Goal: Task Accomplishment & Management: Use online tool/utility

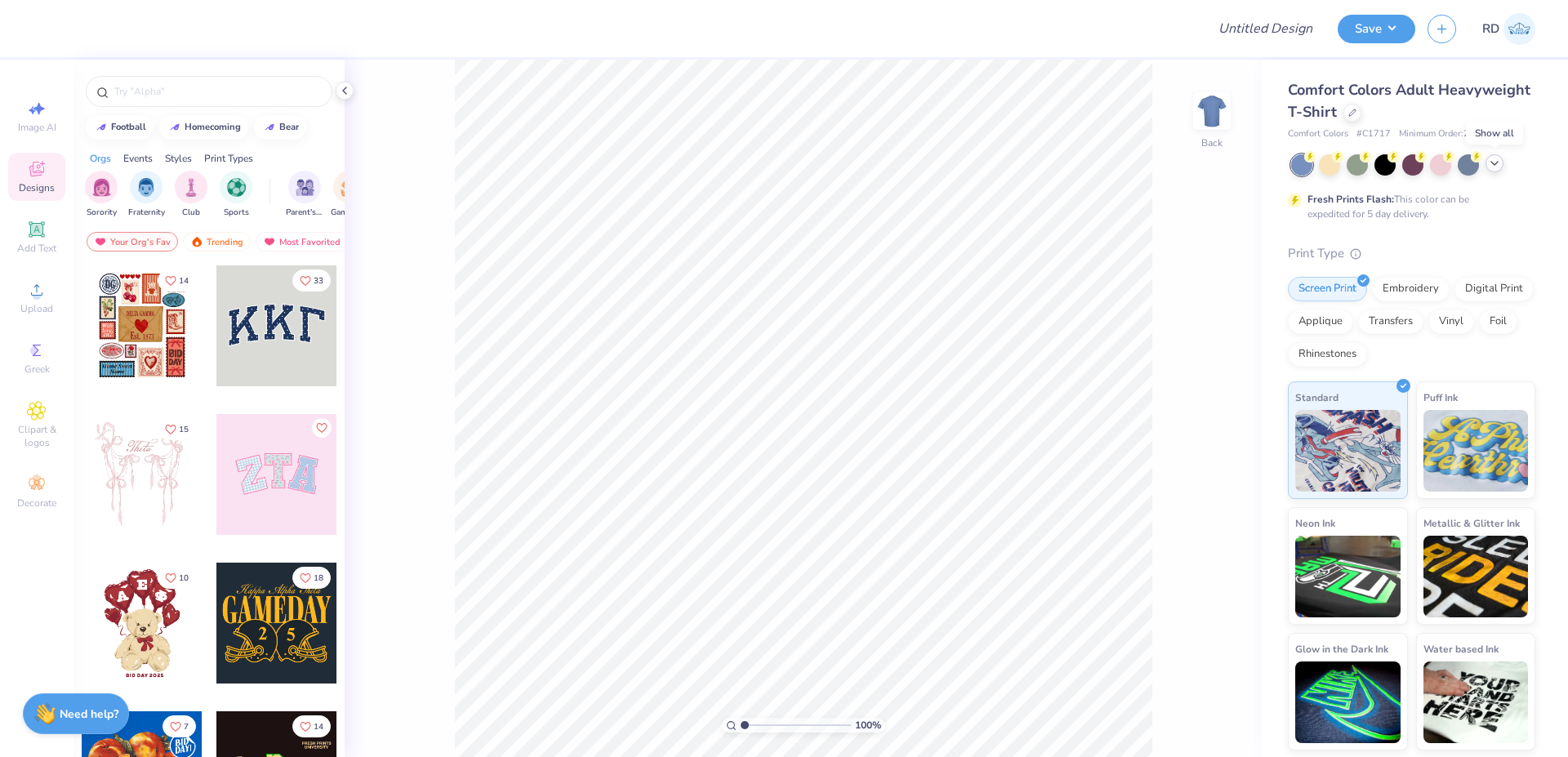
click at [1499, 161] on icon at bounding box center [1494, 164] width 13 height 13
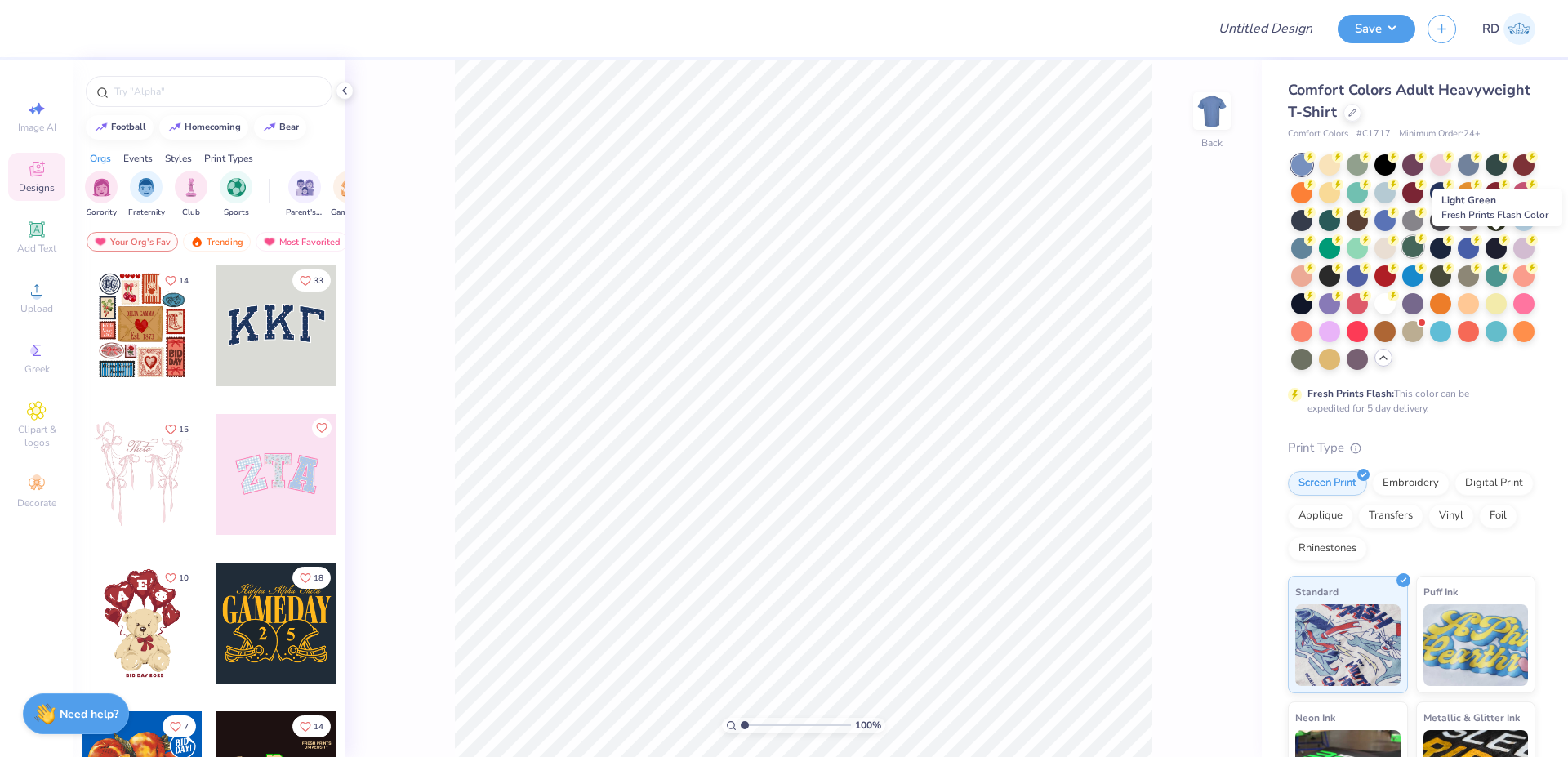
click at [1424, 249] on div at bounding box center [1413, 247] width 21 height 21
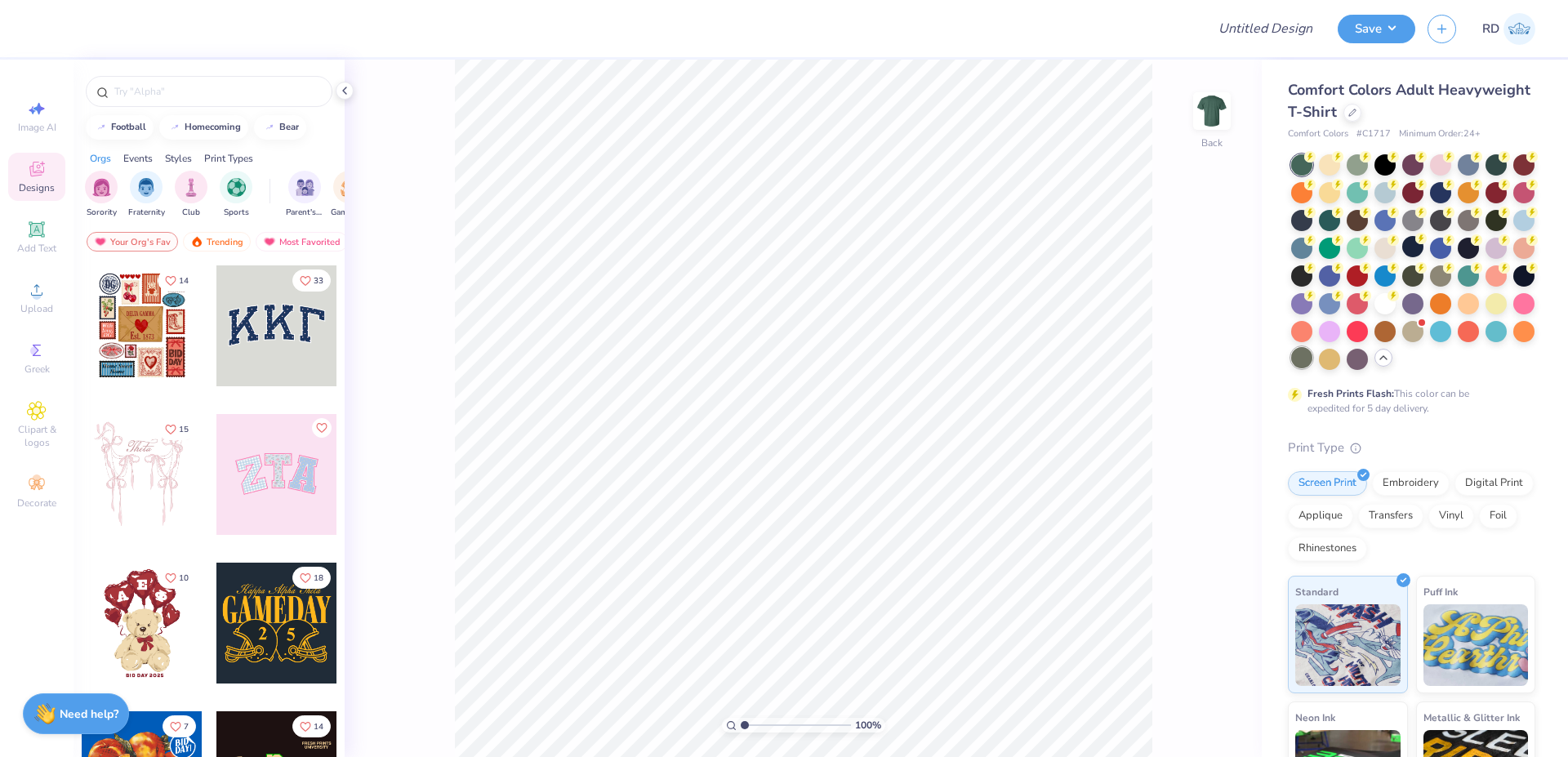
click at [1313, 355] on div at bounding box center [1302, 358] width 21 height 21
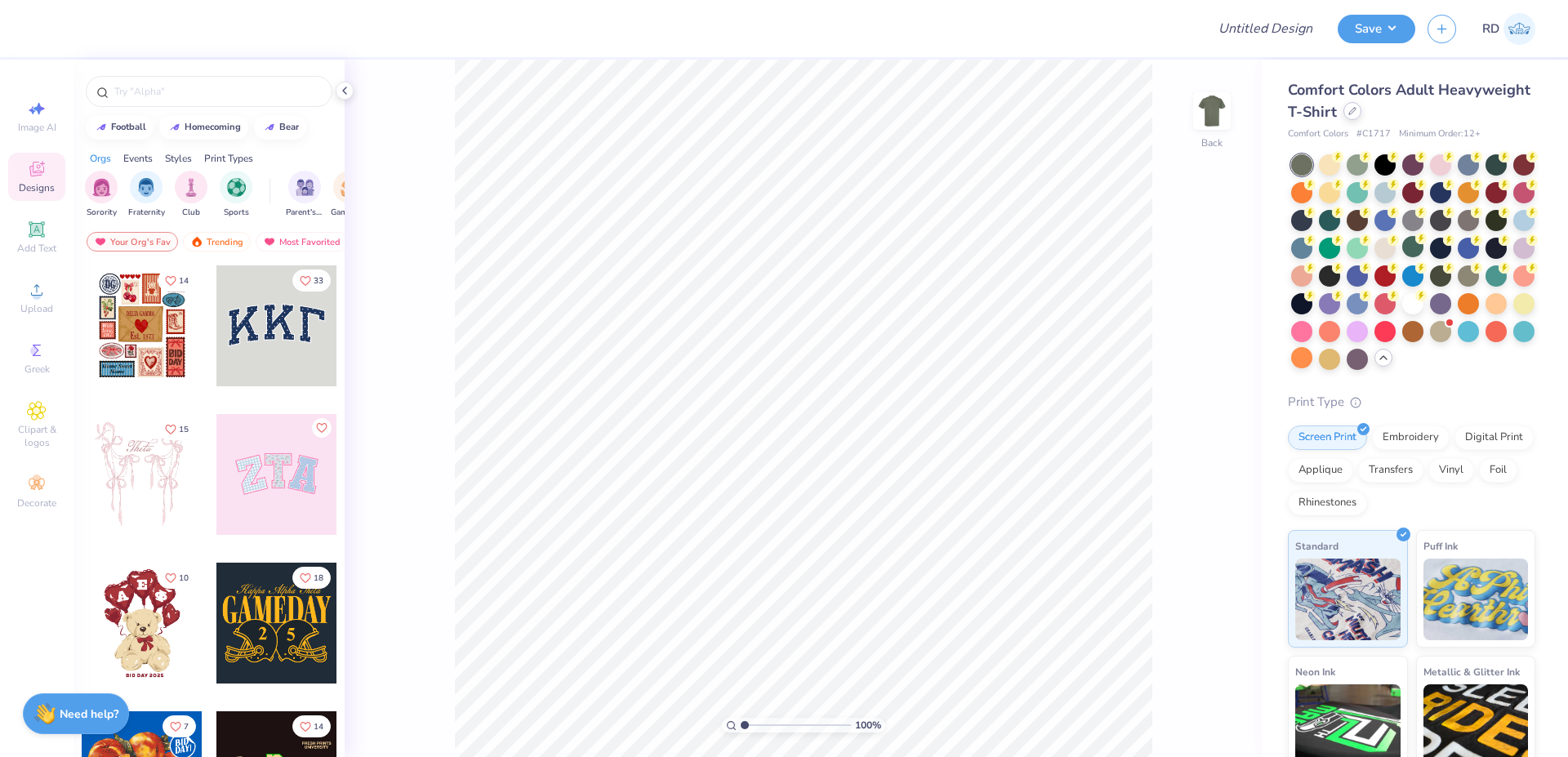
click at [1357, 115] on icon at bounding box center [1352, 111] width 9 height 9
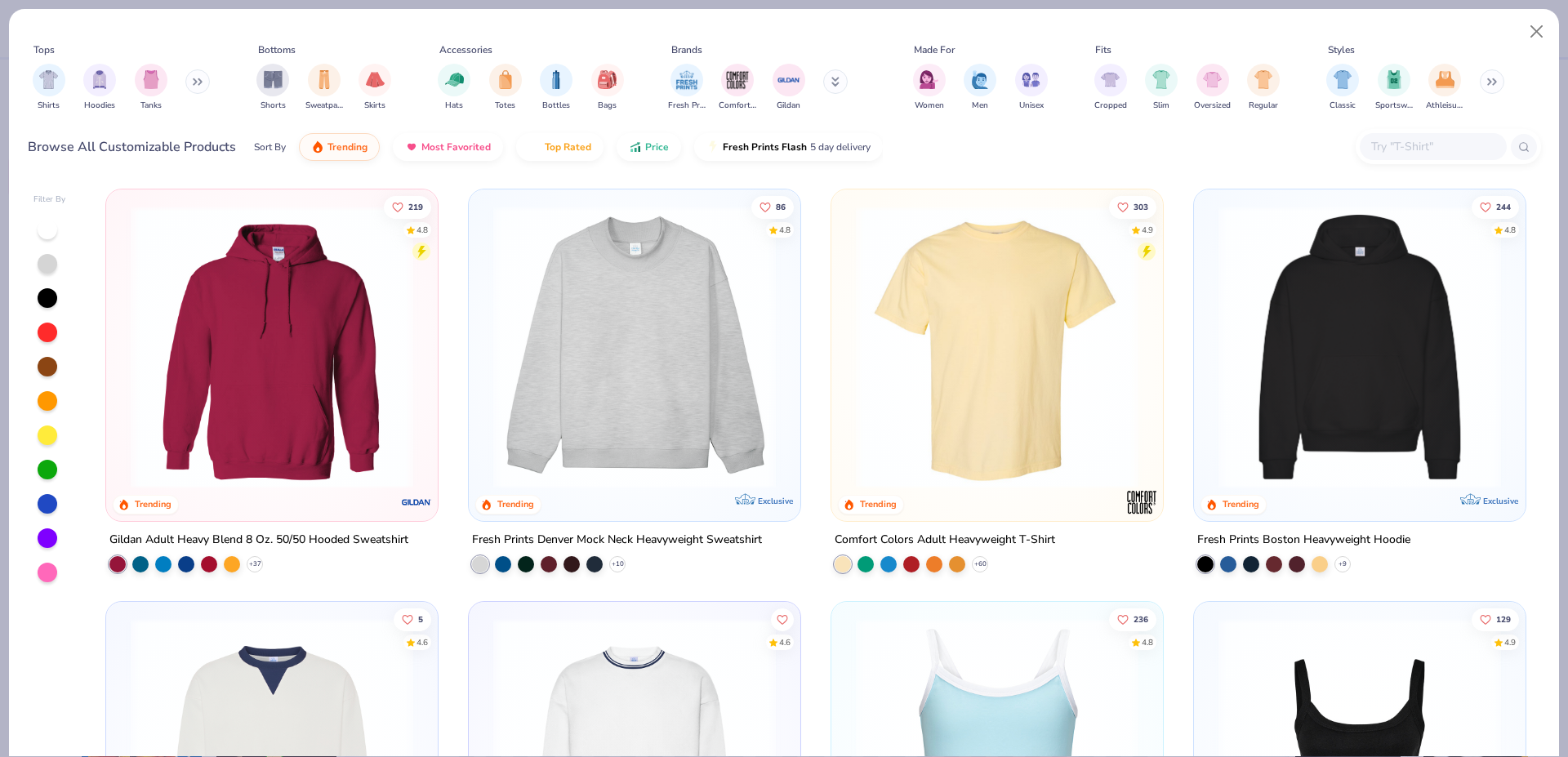
click at [970, 378] on img at bounding box center [997, 346] width 298 height 282
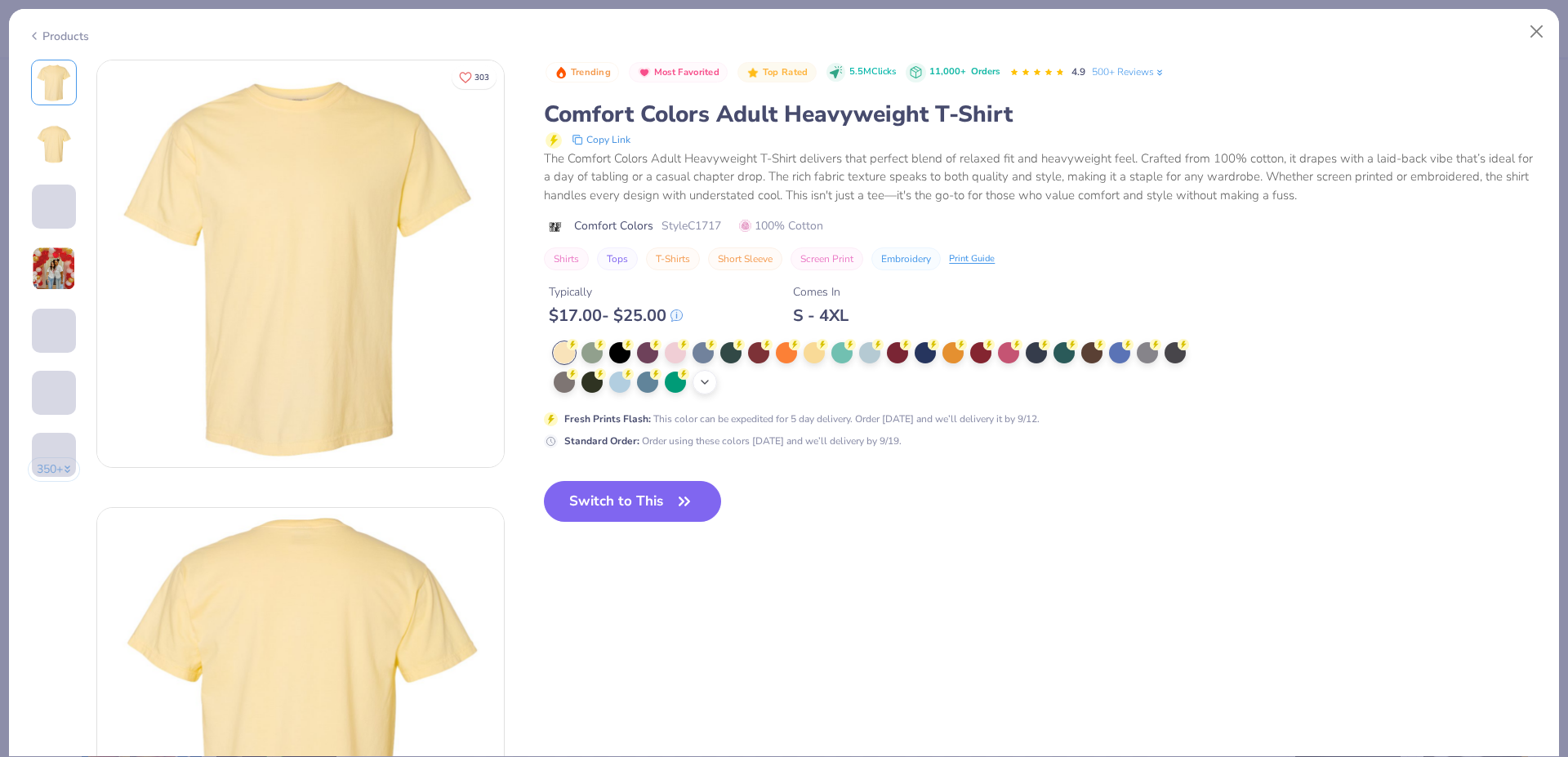
click at [709, 377] on icon at bounding box center [705, 383] width 13 height 13
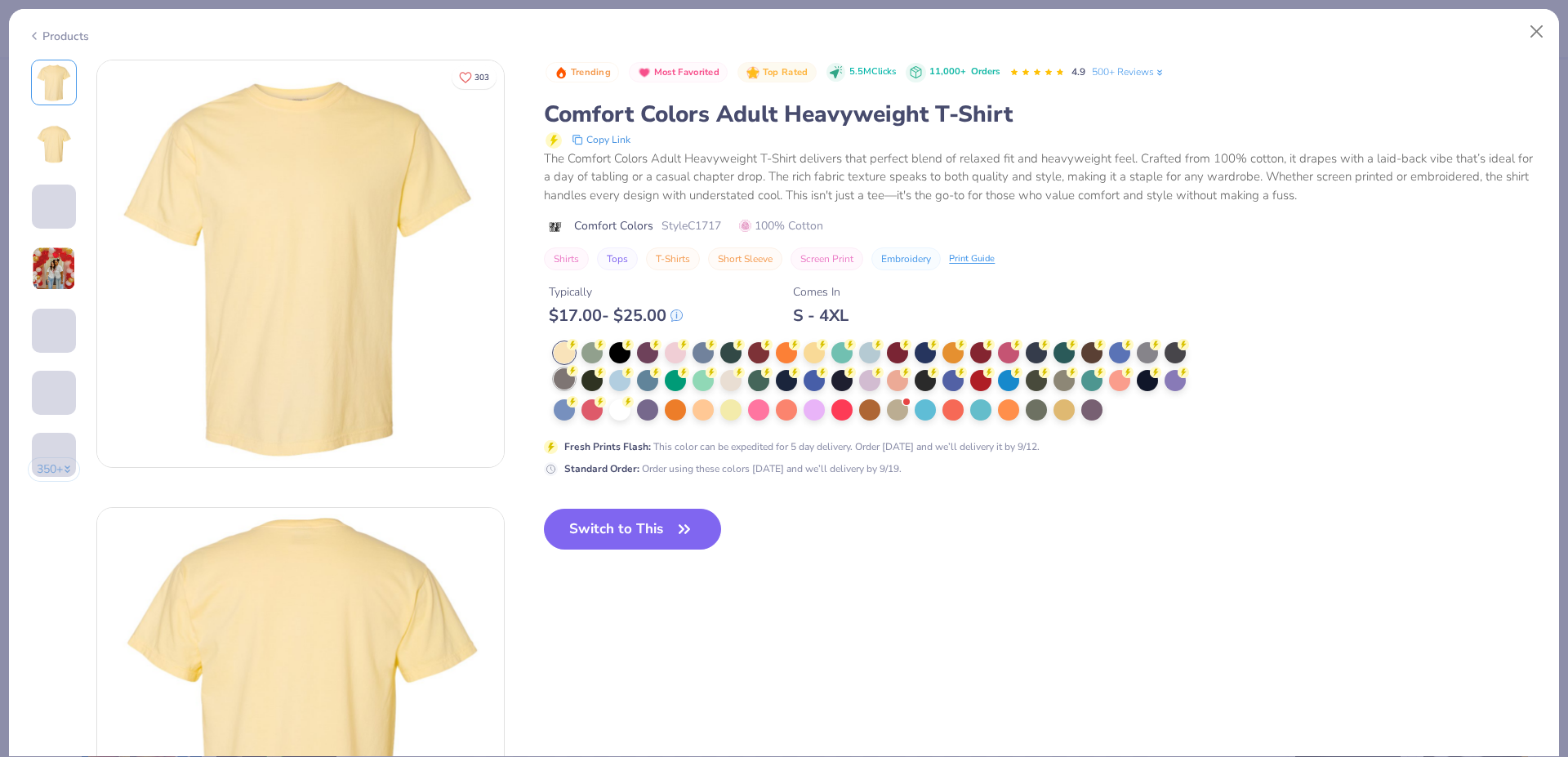
click at [560, 377] on div at bounding box center [564, 379] width 21 height 21
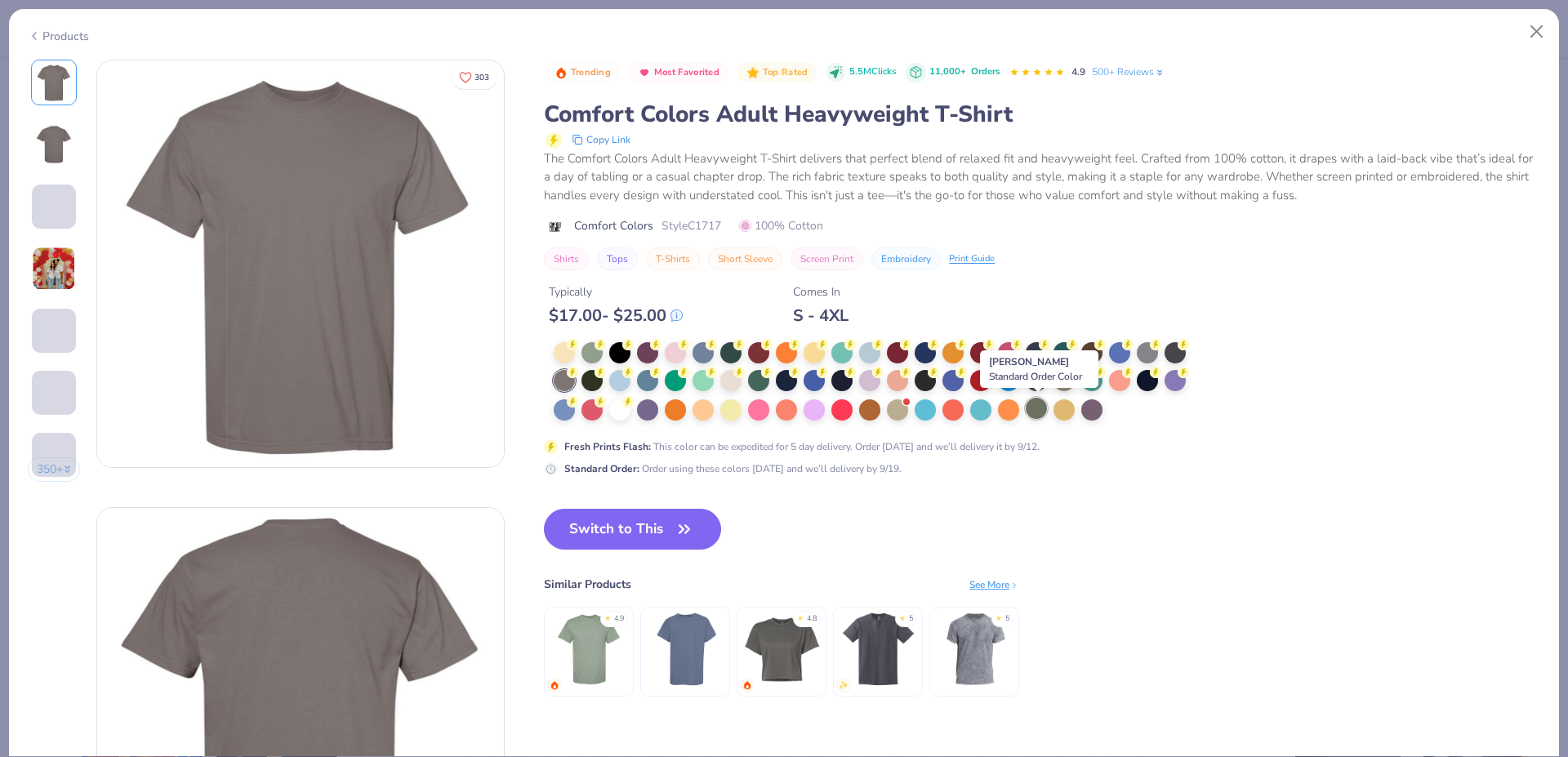
click at [1044, 411] on div at bounding box center [1036, 409] width 21 height 21
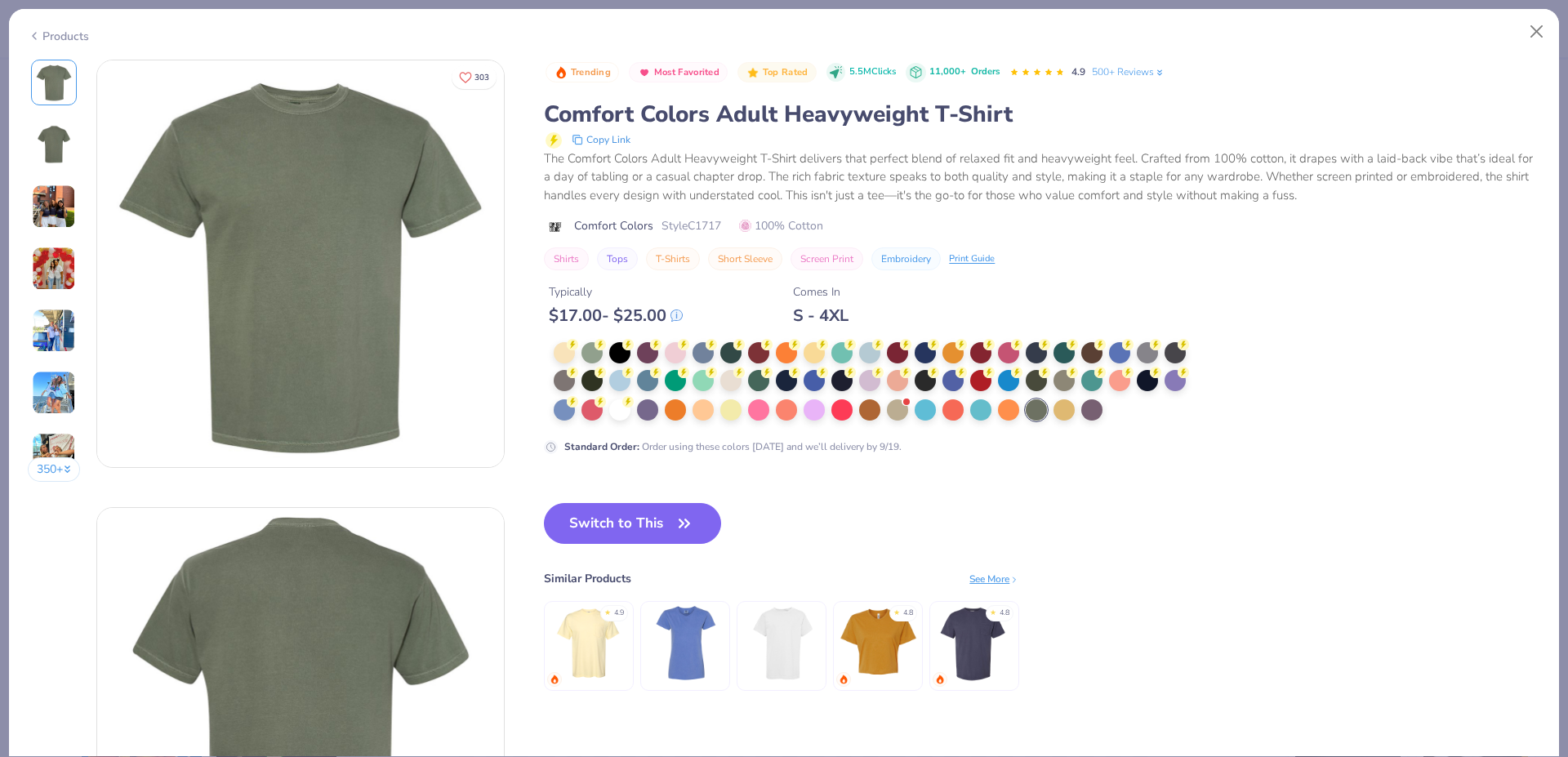
click at [613, 521] on button "Switch to This" at bounding box center [632, 523] width 177 height 41
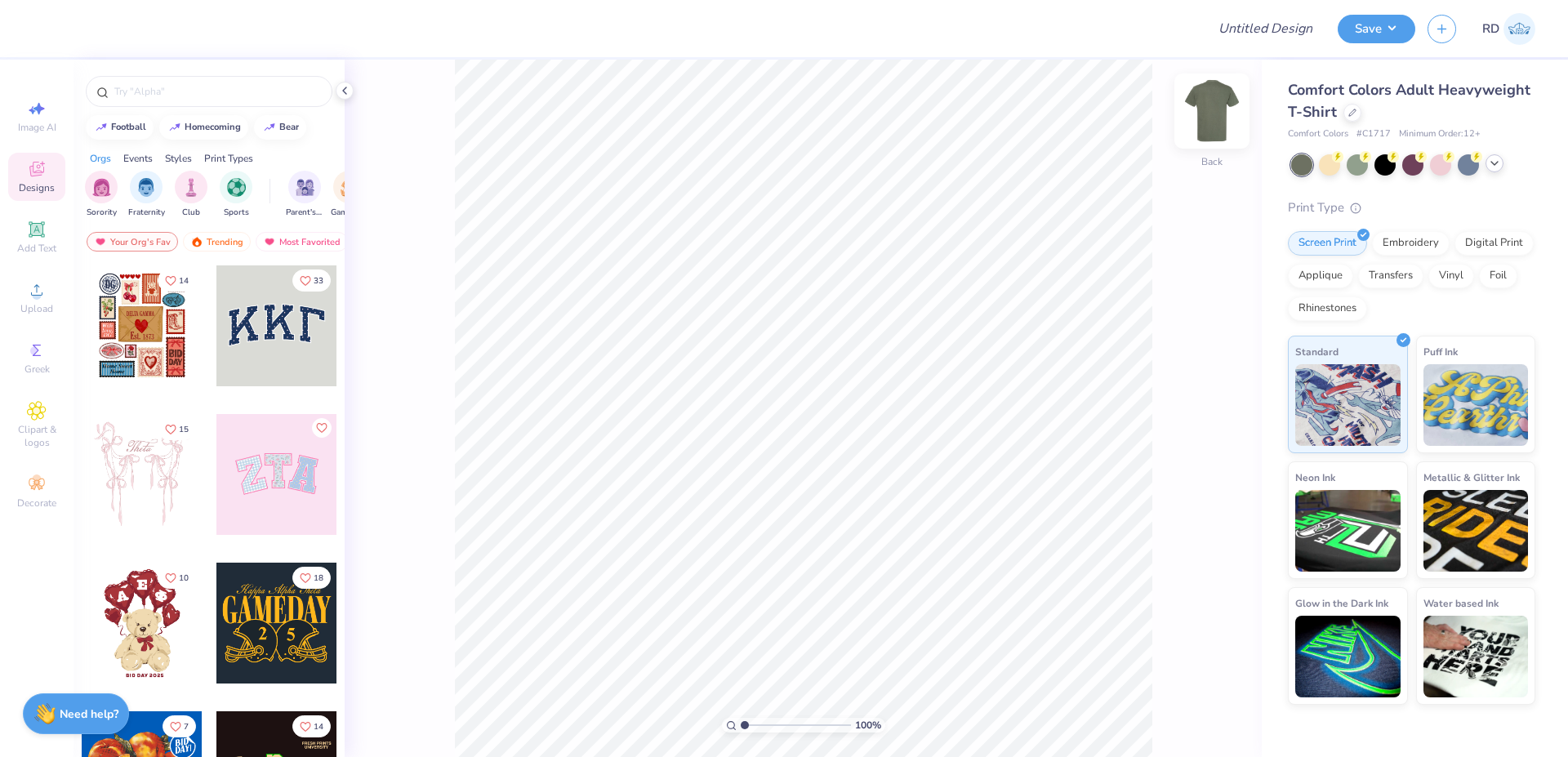
click at [1224, 112] on img at bounding box center [1212, 111] width 65 height 65
click at [37, 236] on icon at bounding box center [36, 229] width 15 height 15
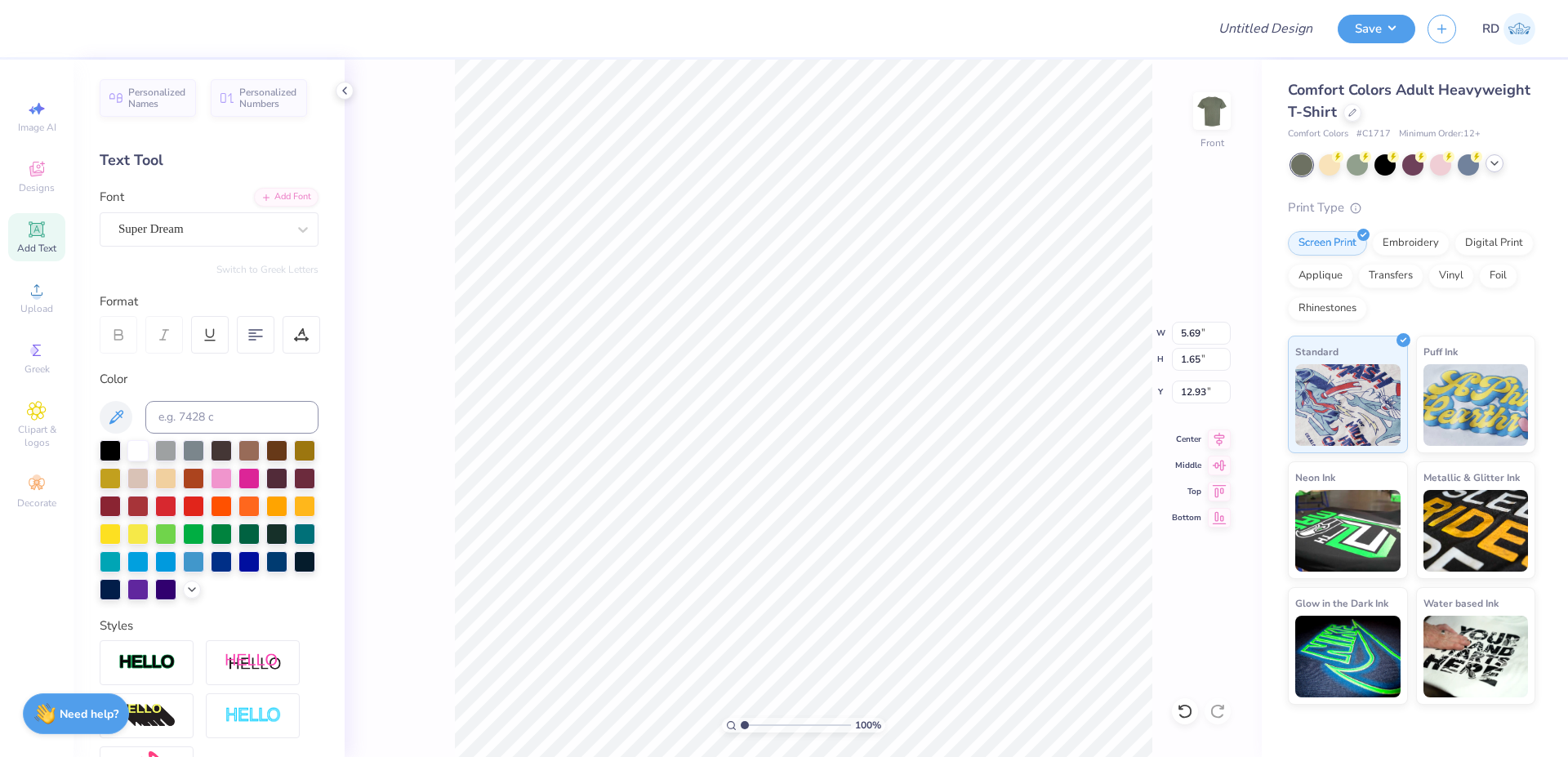
scroll to position [0, 8]
type textarea "Delta Tau Delta"
click at [274, 197] on div "Add Font" at bounding box center [285, 196] width 64 height 19
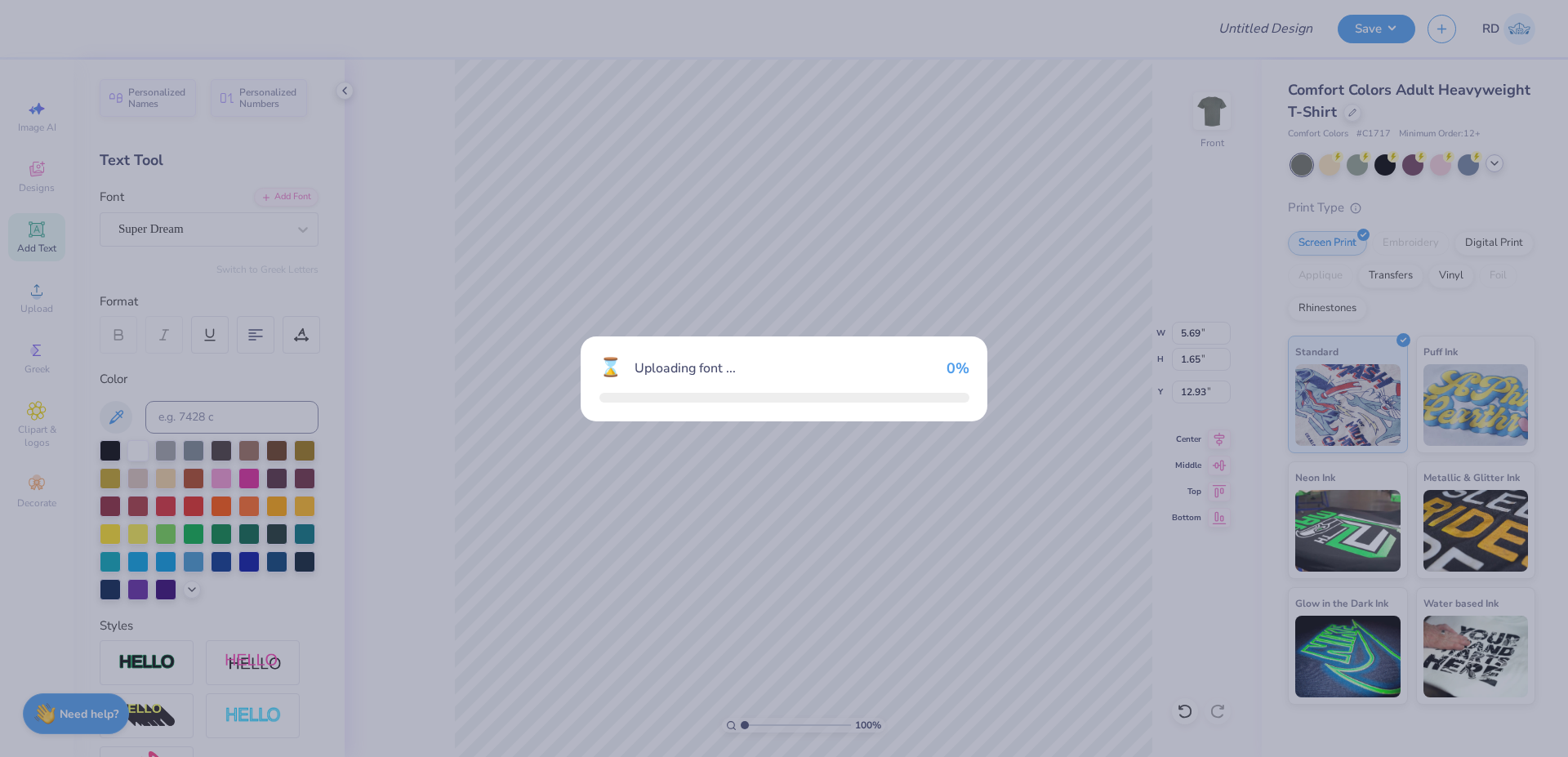
type input "14.53"
type input "1.46"
type input "13.02"
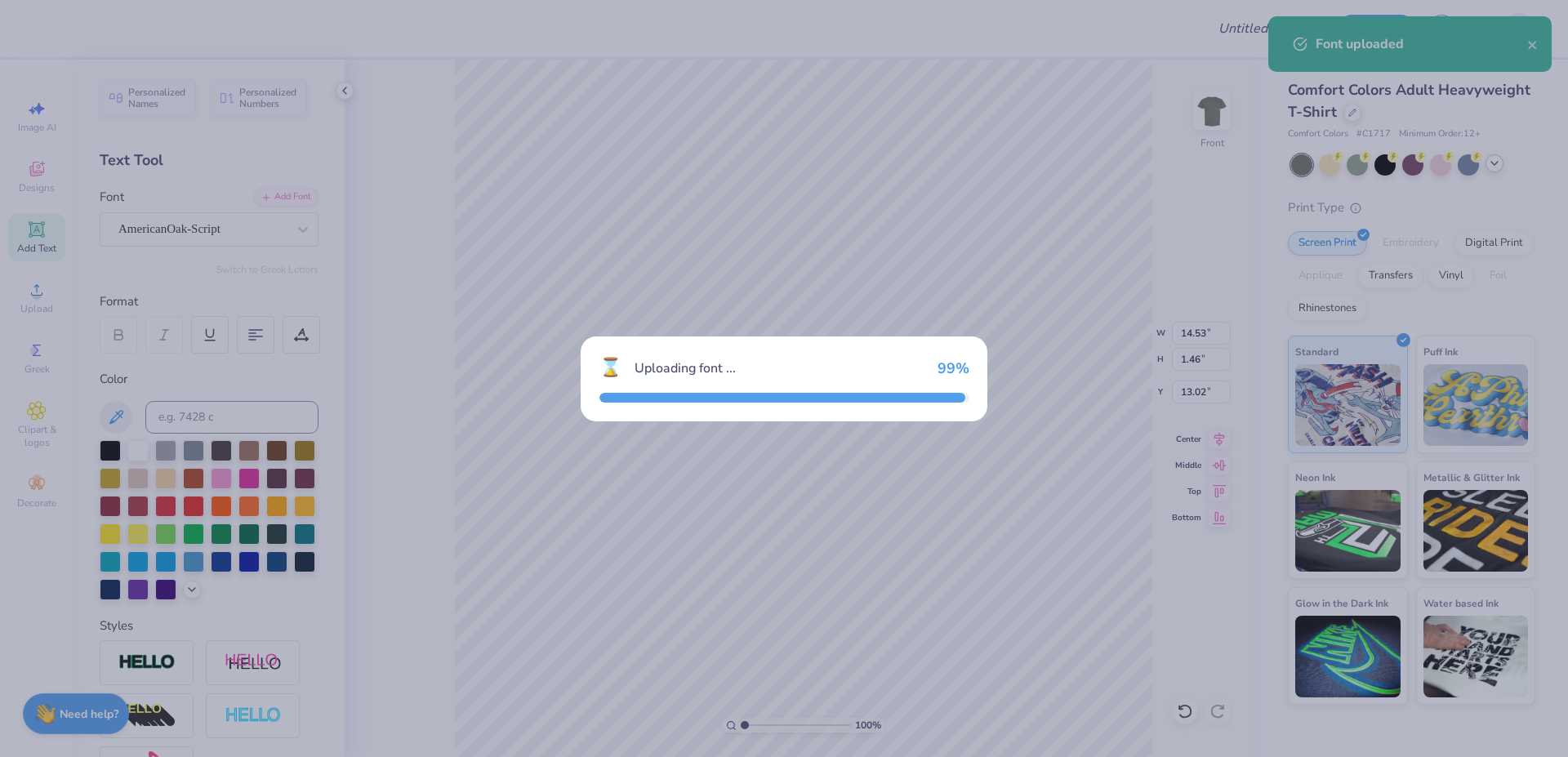
type input "1.73"
type input "12.88"
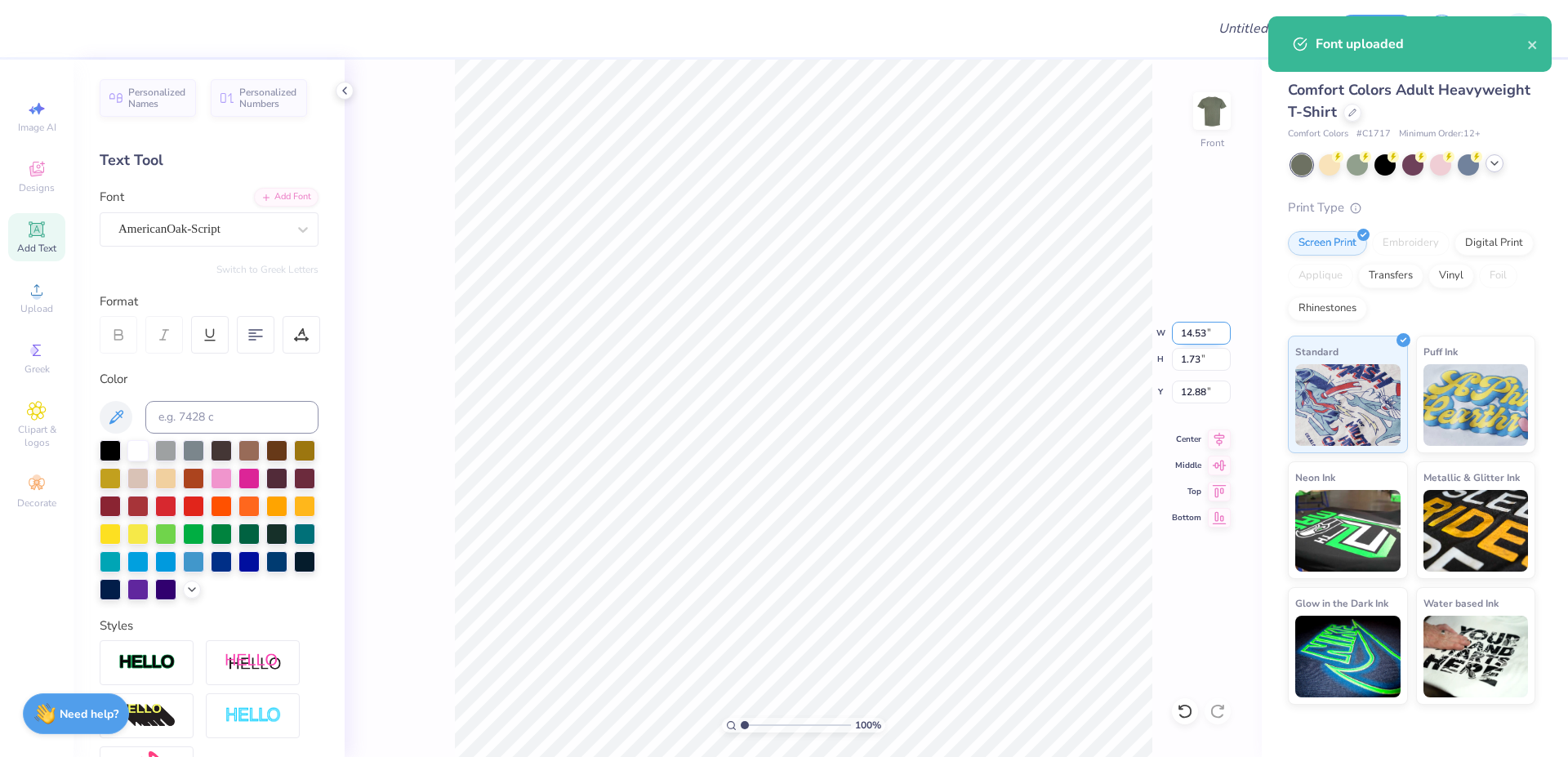
click at [1190, 325] on input "14.53" at bounding box center [1201, 333] width 58 height 23
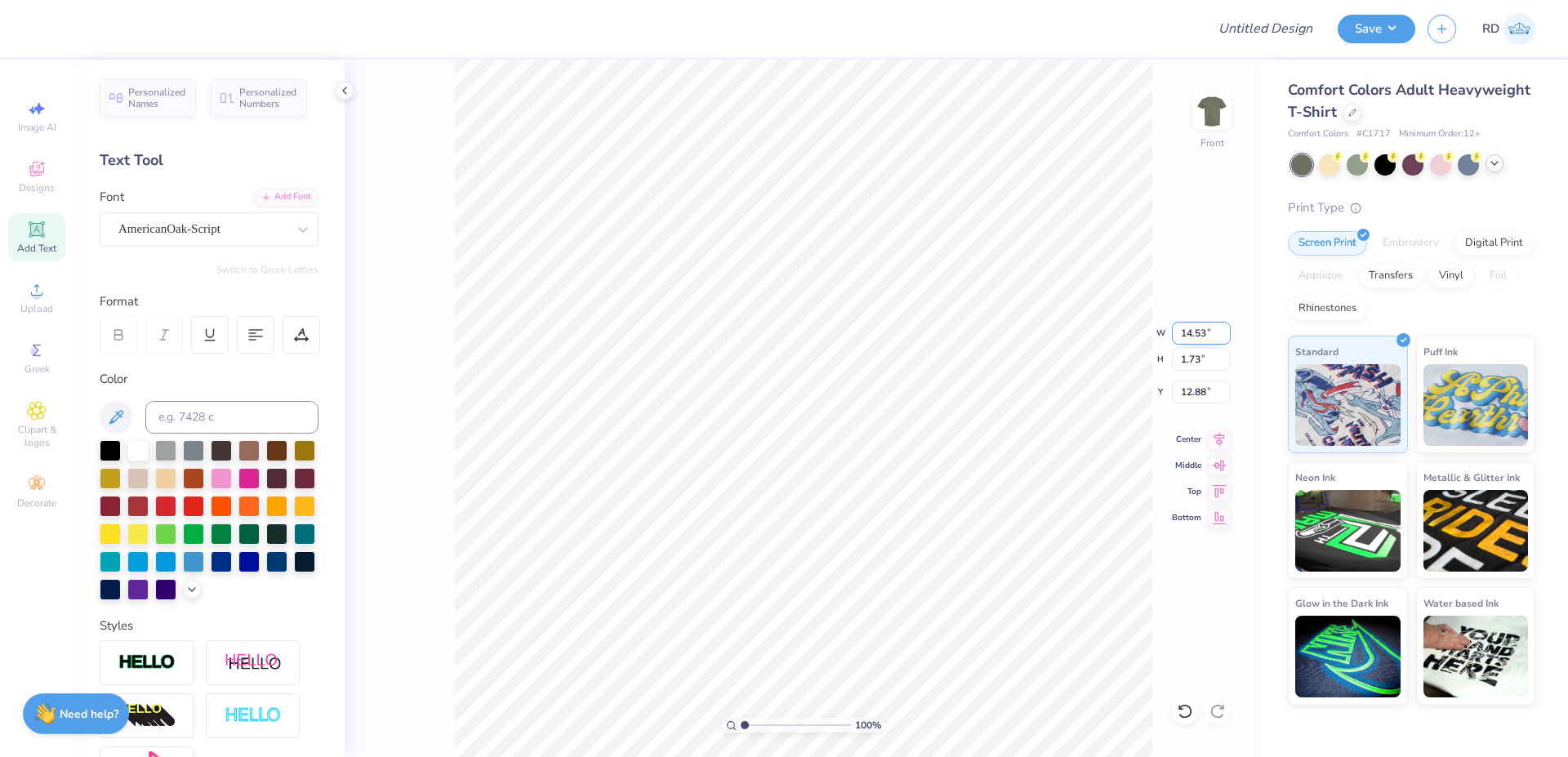
paste input "9.759"
type input "9.76"
type input "1.16"
click at [1201, 388] on input "13.17" at bounding box center [1201, 392] width 58 height 23
type input "3.00"
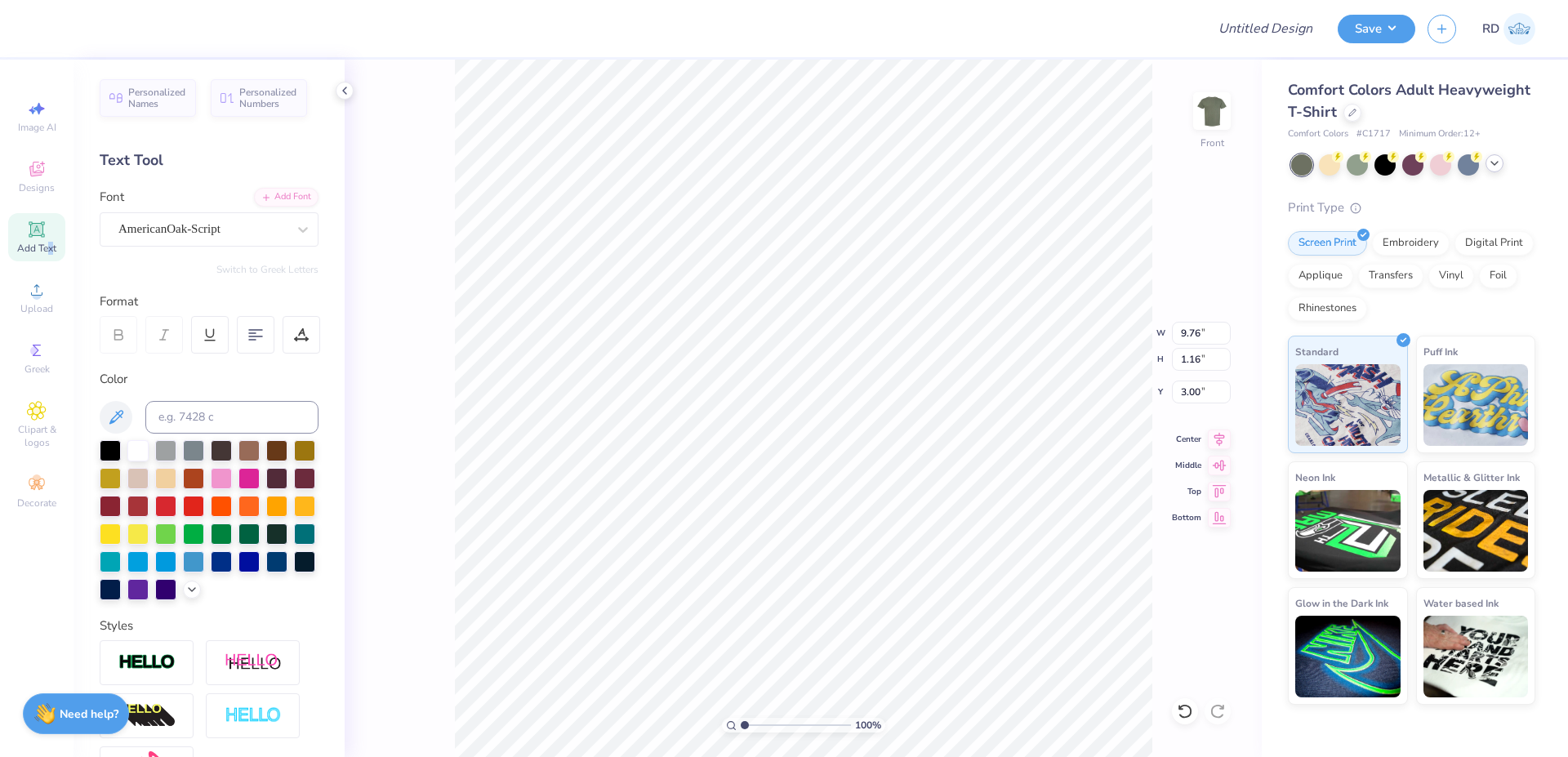
click at [51, 246] on span "Add Text" at bounding box center [36, 249] width 39 height 13
type input "5.69"
type input "1.65"
type input "12.93"
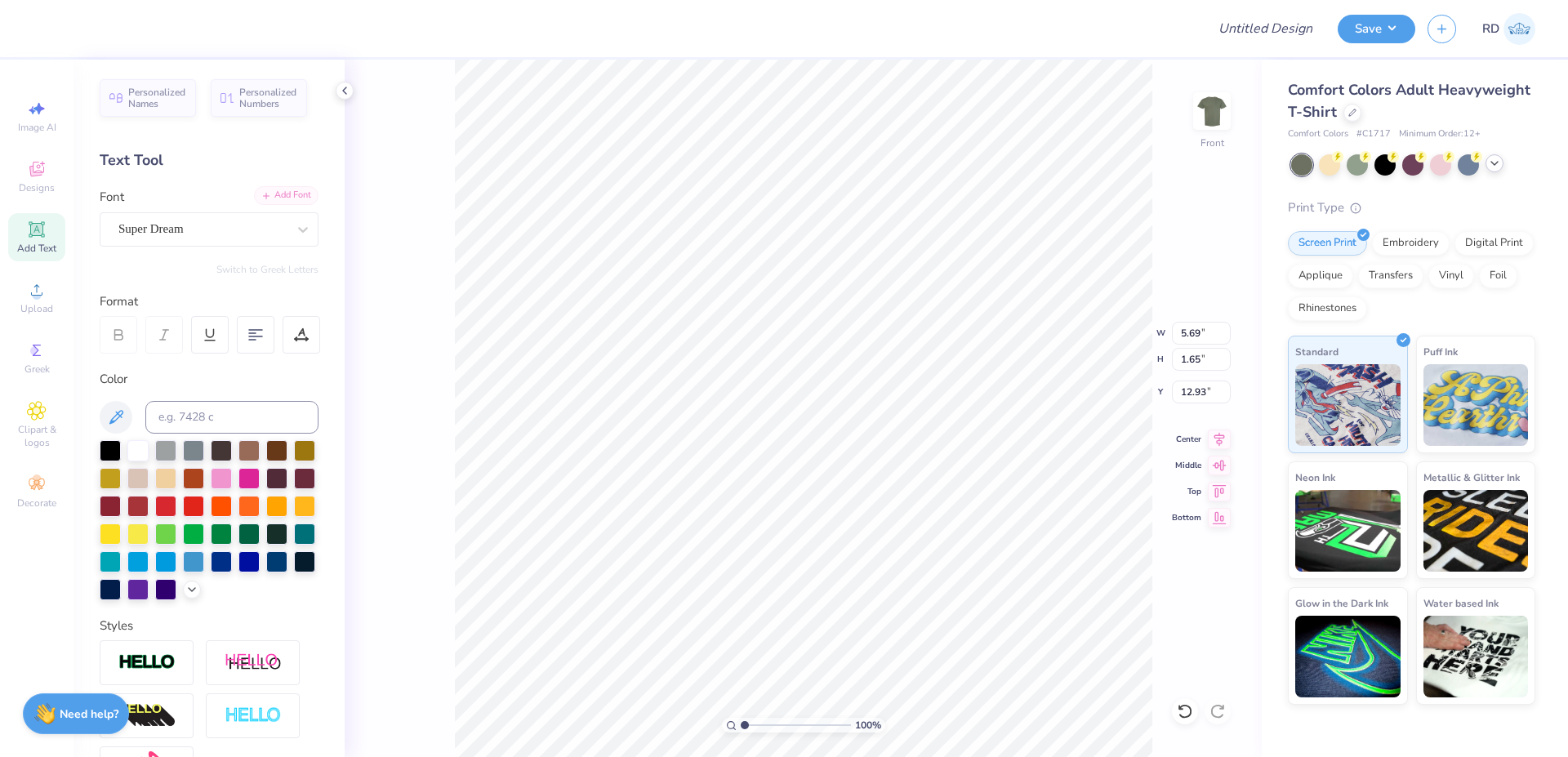
type textarea "PIE A DELT"
click at [285, 195] on div "Add Font" at bounding box center [285, 196] width 64 height 19
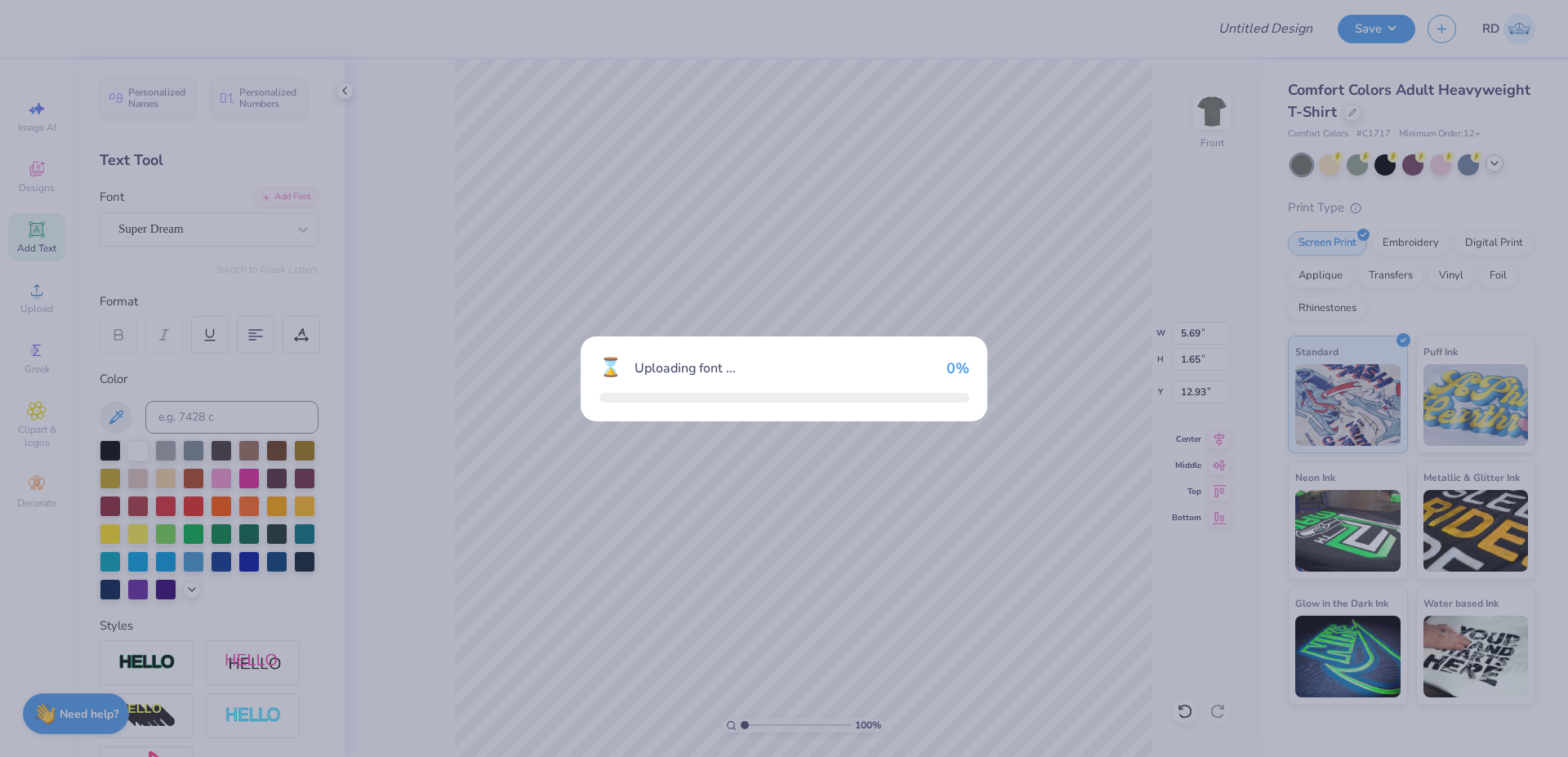
type input "11.14"
type input "12.92"
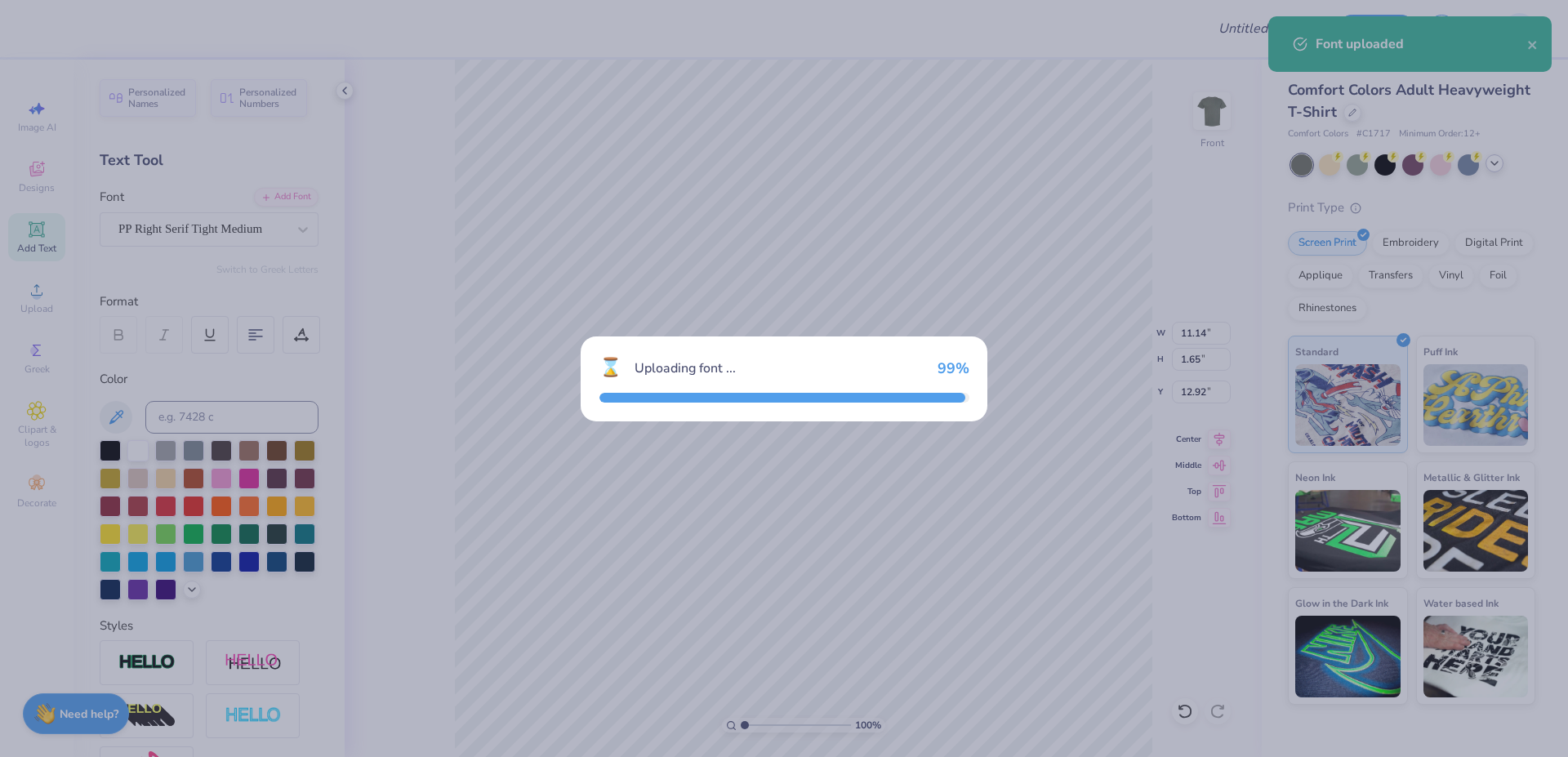
type input "5.86"
type input "1.61"
type input "12.95"
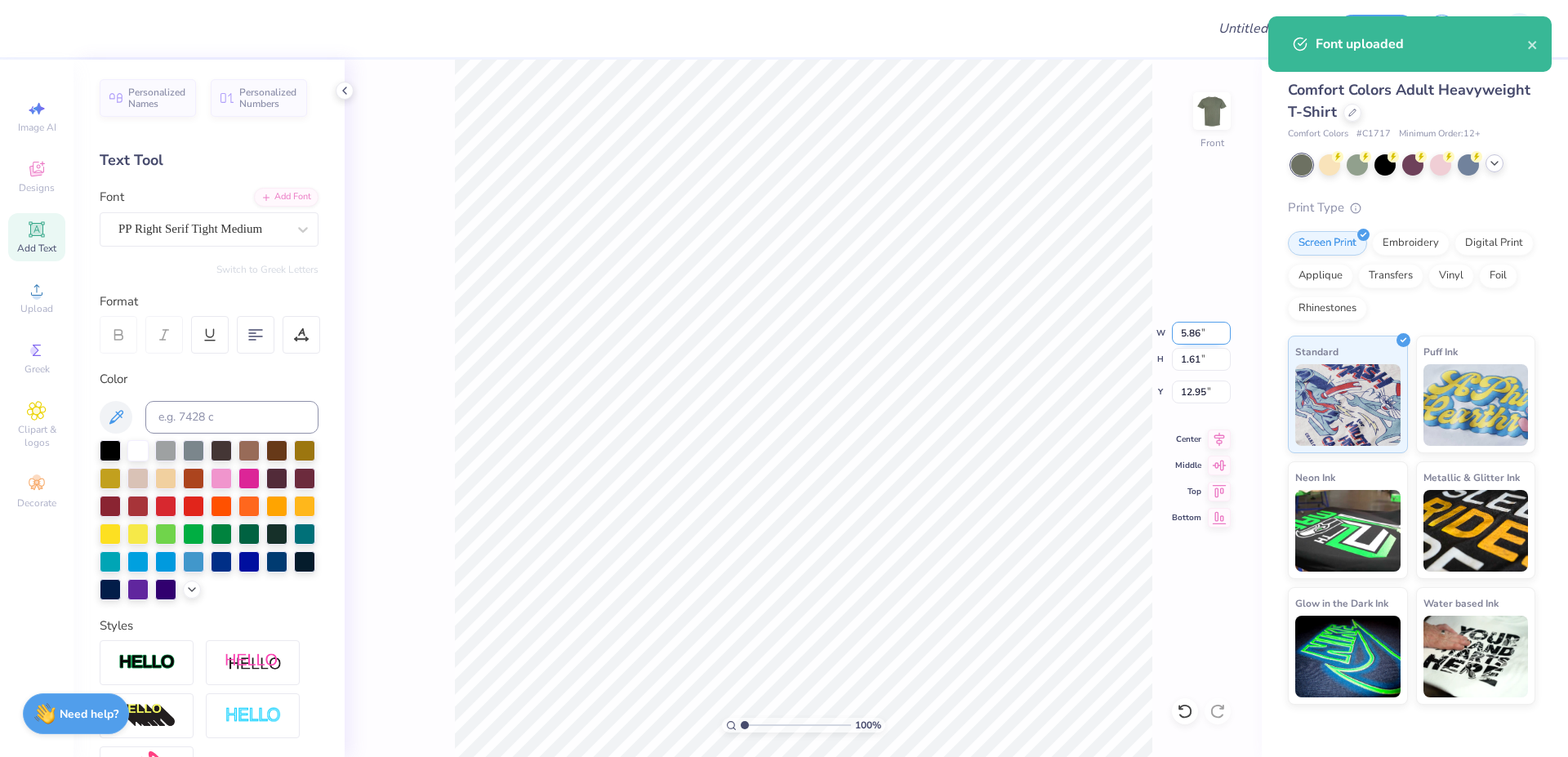
click at [1199, 336] on input "5.86" at bounding box center [1201, 333] width 58 height 23
type input "12.00"
type input "3.29"
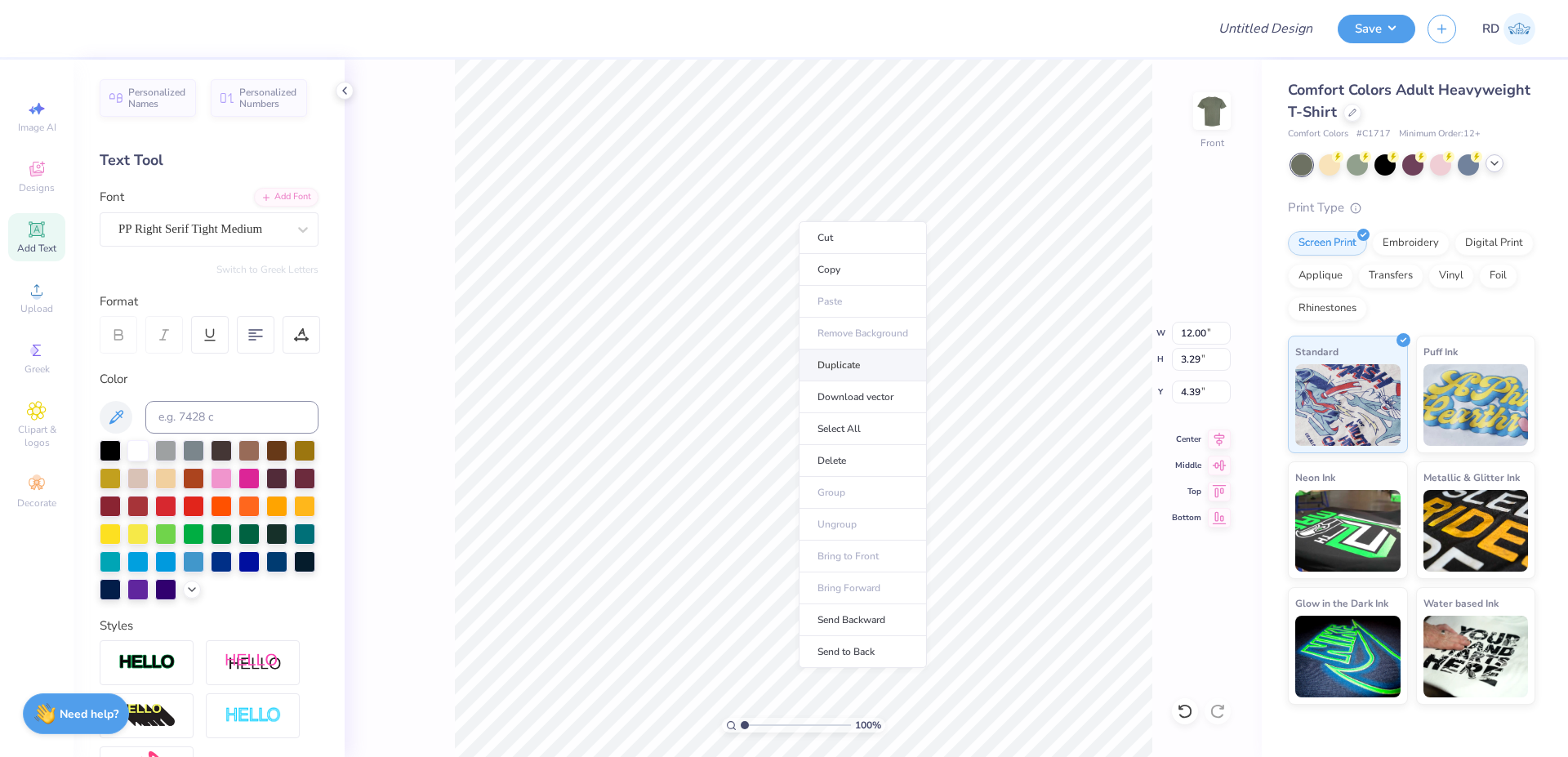
click at [854, 364] on li "Duplicate" at bounding box center [863, 365] width 128 height 32
type input "9.23"
type textarea "PHILANTHROPY"
click at [276, 187] on div "Add Font" at bounding box center [285, 196] width 64 height 19
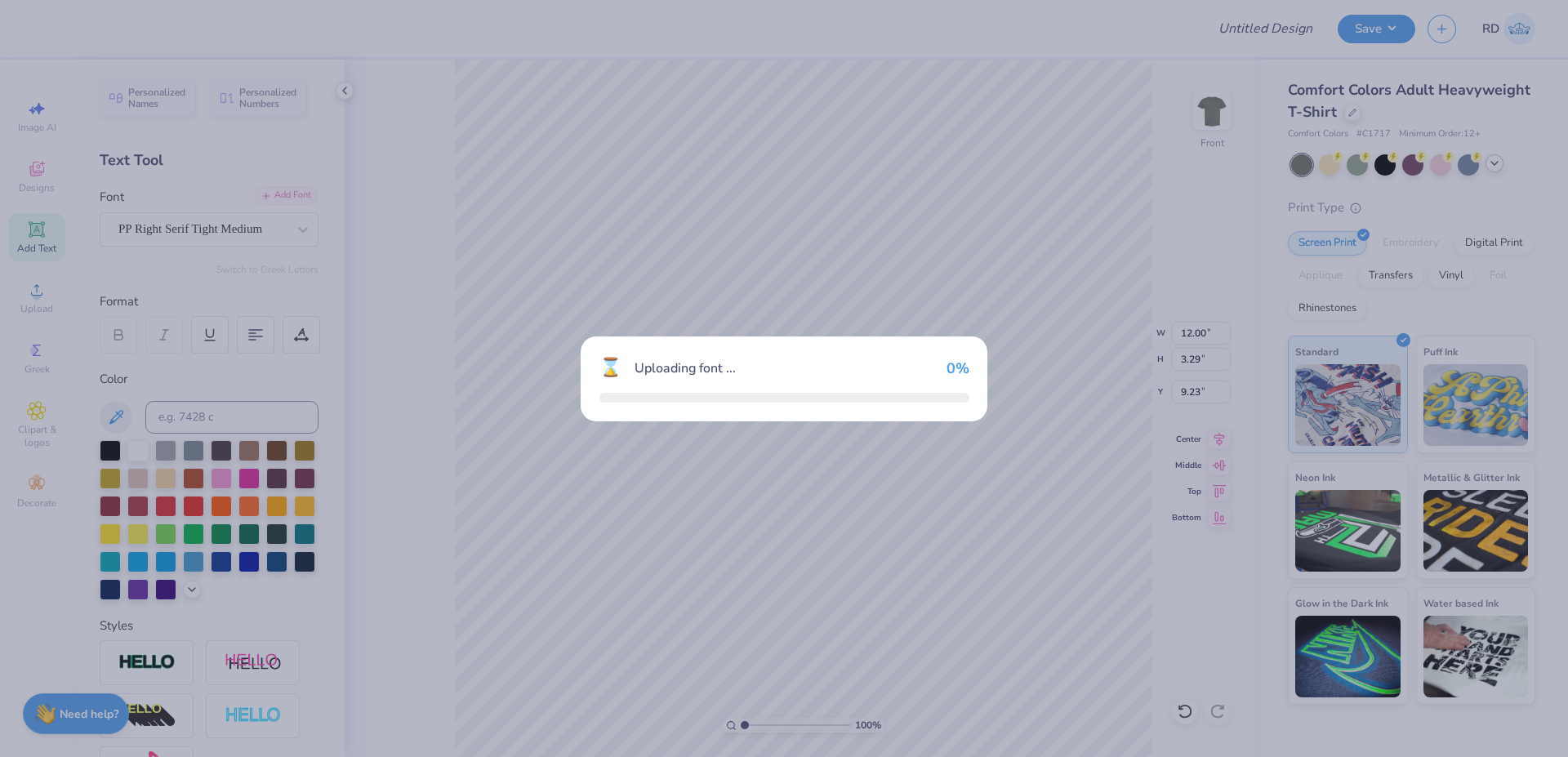
type input "14.53"
type input "2.80"
type input "9.48"
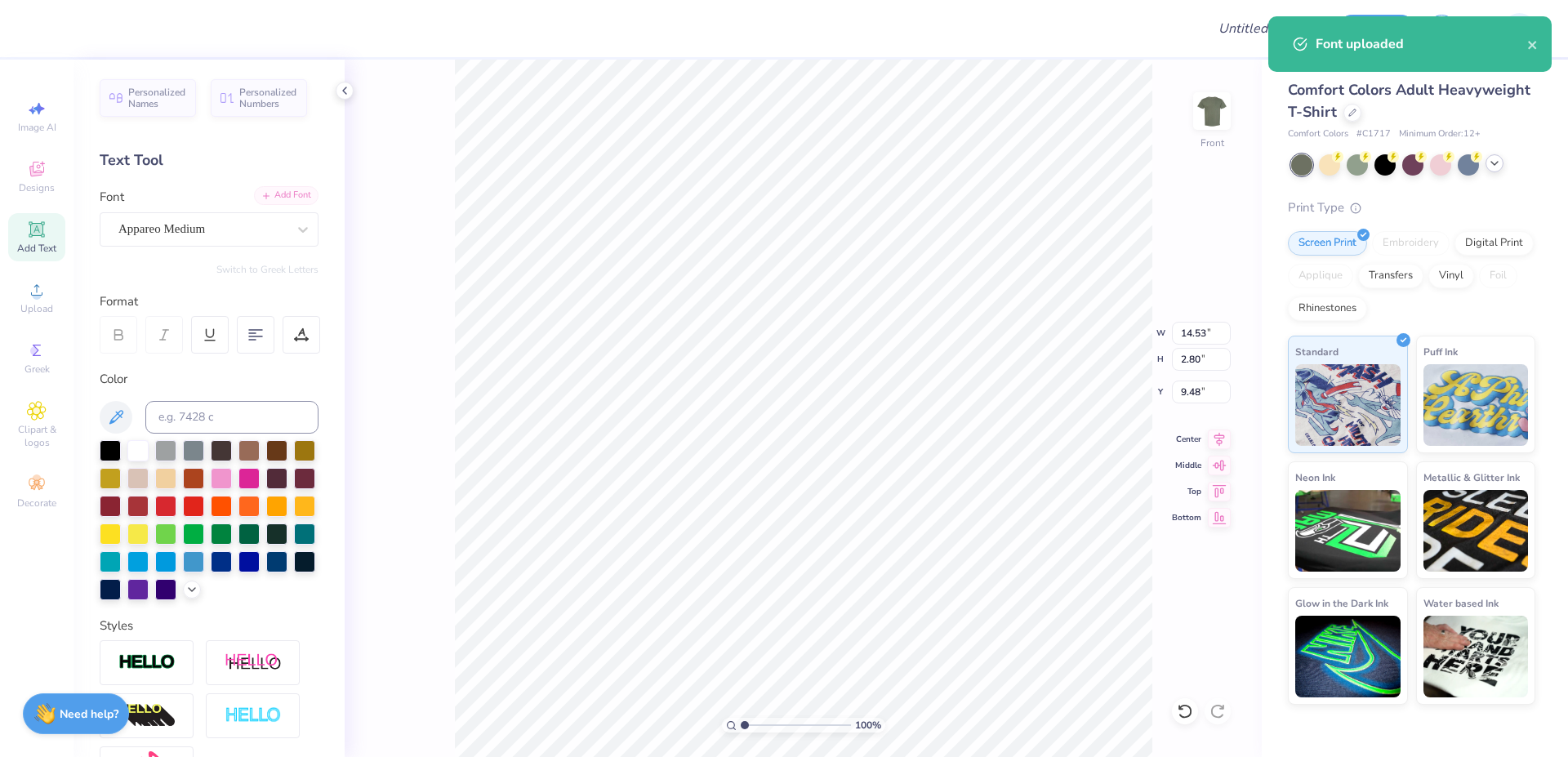
type input "14.49"
type input "1.26"
type input "10.27"
click at [1208, 335] on input "14.49" at bounding box center [1201, 333] width 58 height 23
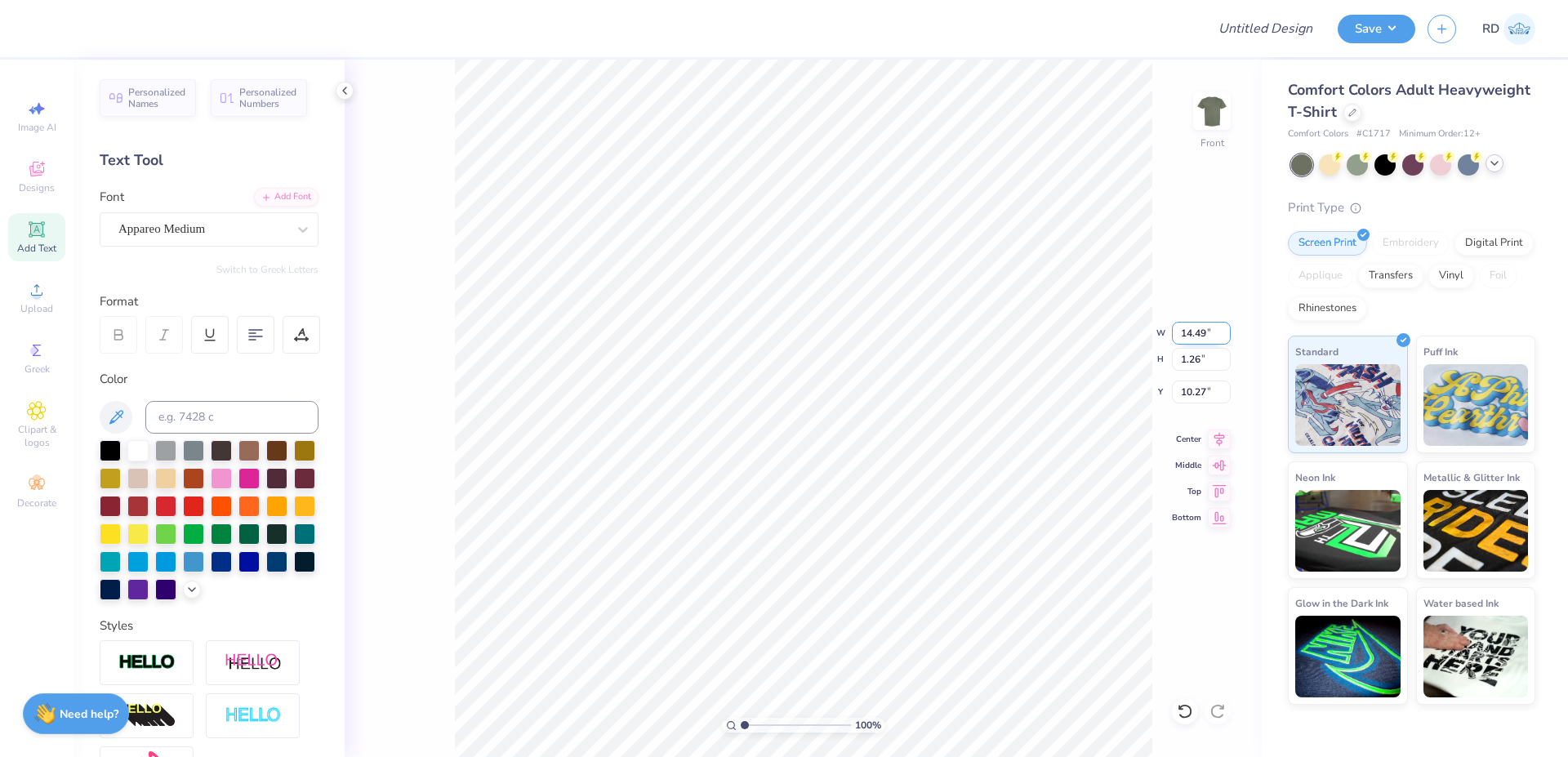
paste input "9.132"
type input "9.13"
type input "0.79"
type input "10.50"
click at [1220, 101] on img at bounding box center [1212, 111] width 65 height 65
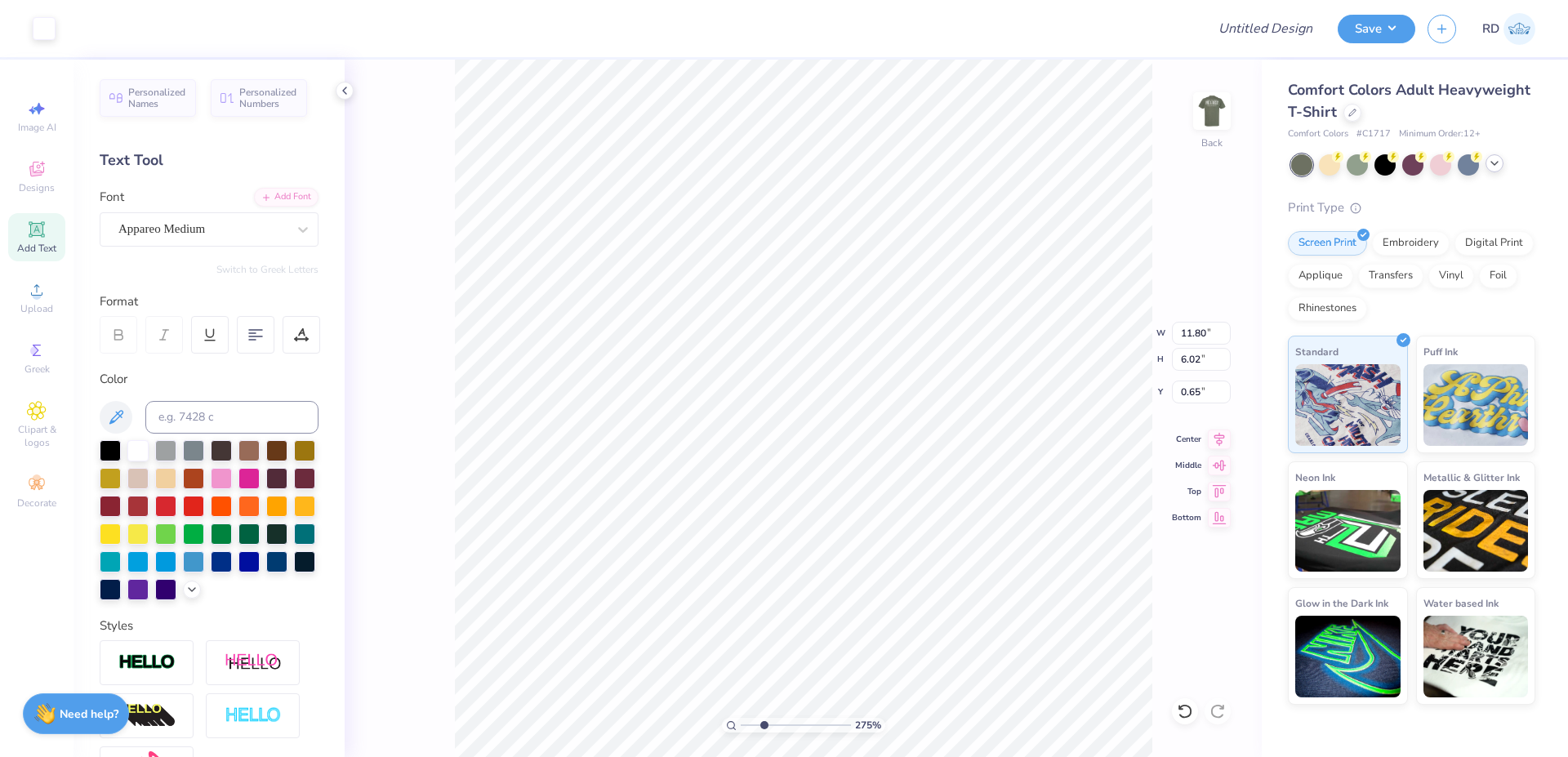
type input "2.6"
click at [762, 724] on input "range" at bounding box center [795, 724] width 110 height 14
type input "8.98"
type input "0.78"
type input "5.68"
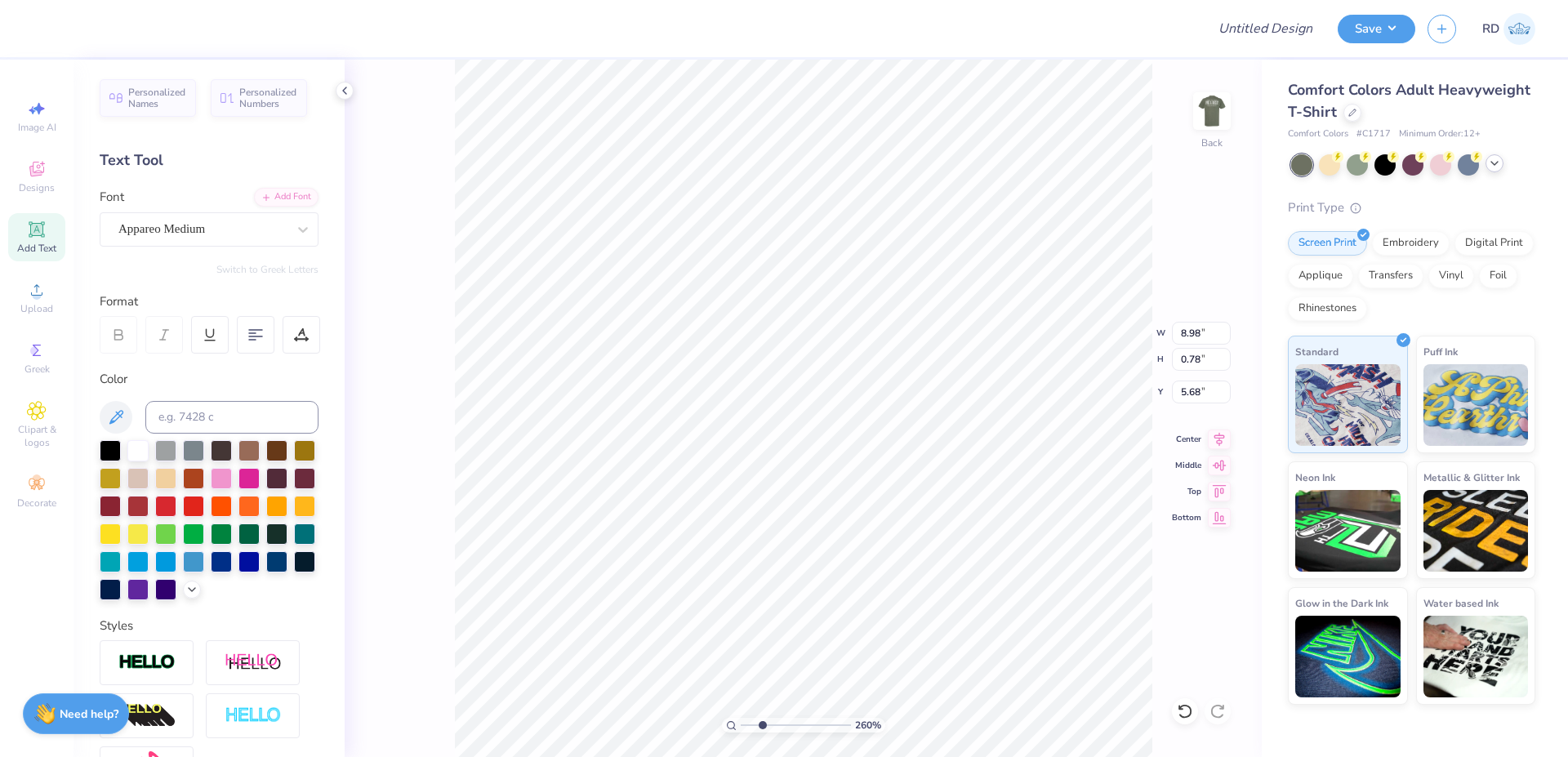
scroll to position [0, 10]
type textarea "PHILANTHROPY 2025"
click at [1191, 331] on input "11.50" at bounding box center [1201, 333] width 58 height 23
paste input "9.132"
type input "9.13"
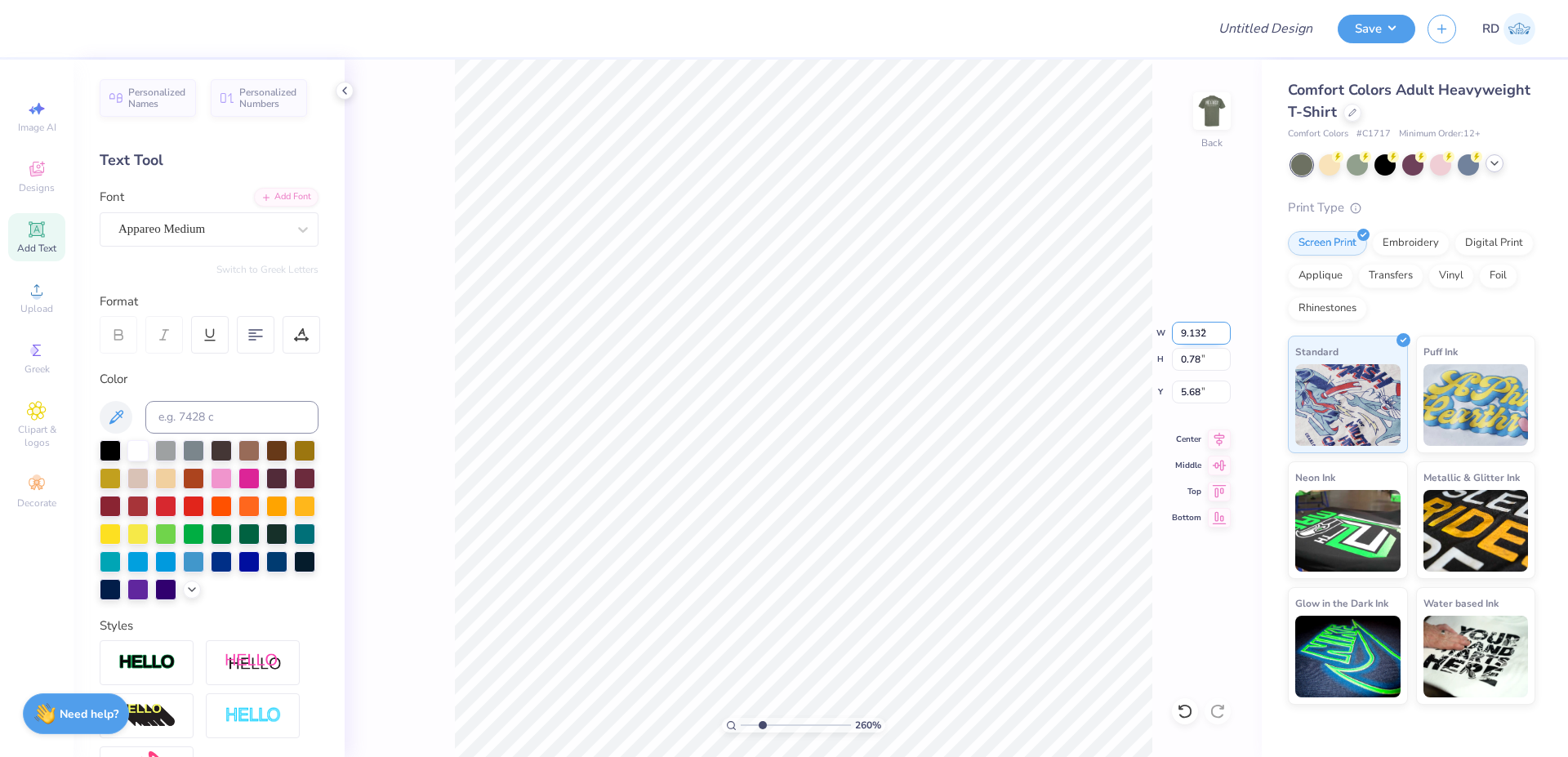
type input "0.62"
type input "5.46"
click at [1219, 442] on icon at bounding box center [1220, 436] width 23 height 19
type input "11.80"
type input "3.24"
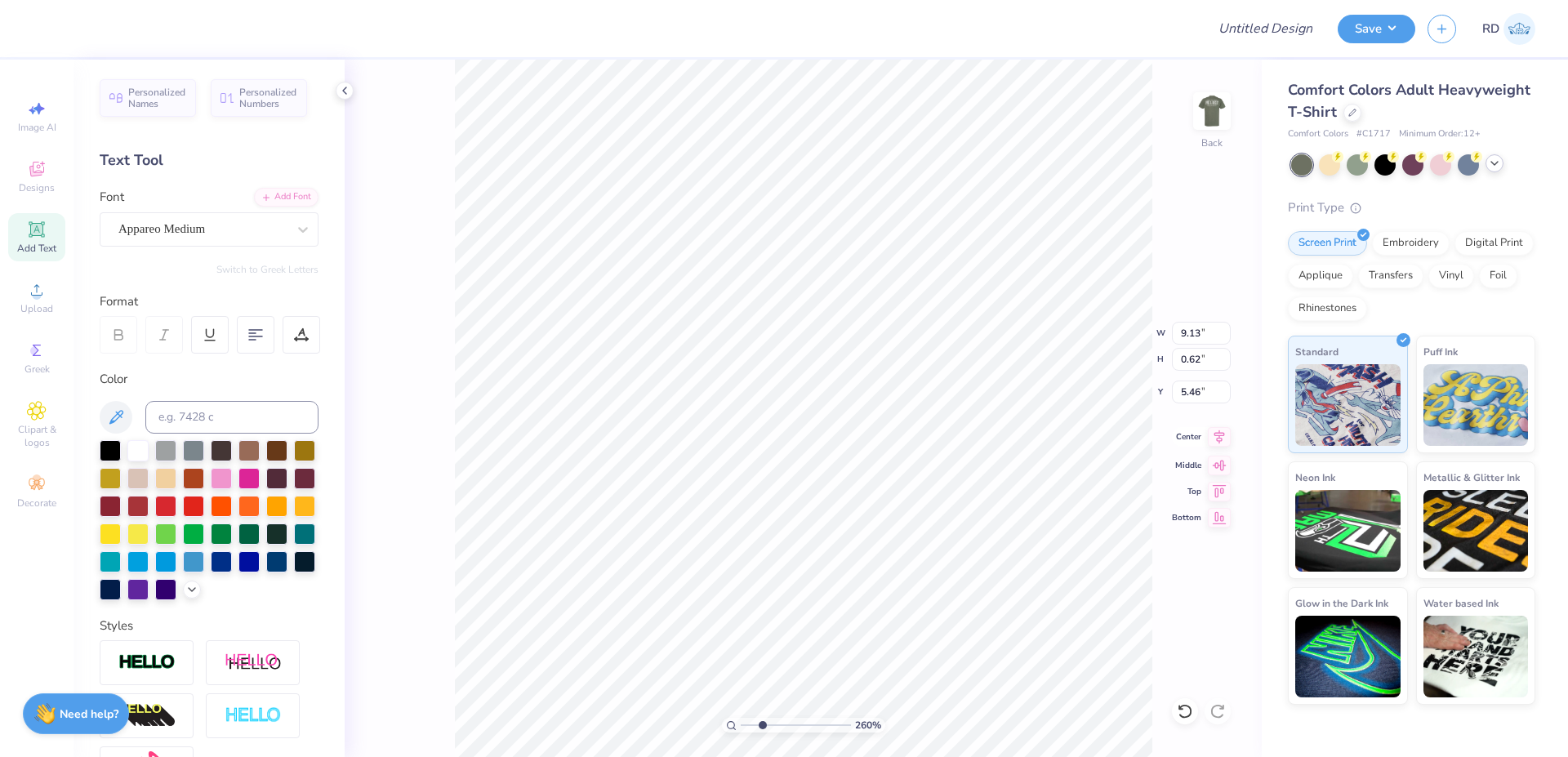
type input "2.02"
click at [1226, 429] on div "260 % Back W 11.80 11.80 " H 3.24 3.24 " Y 2.02 2.02 " Center Middle Top Bottom" at bounding box center [803, 408] width 917 height 698
click at [1222, 433] on div "260 % Back W 11.80 11.80 " H 3.24 3.24 " Y 2.02 2.02 " Center Middle Top Bottom" at bounding box center [803, 408] width 917 height 698
click at [1221, 440] on icon at bounding box center [1220, 436] width 23 height 19
type input "1"
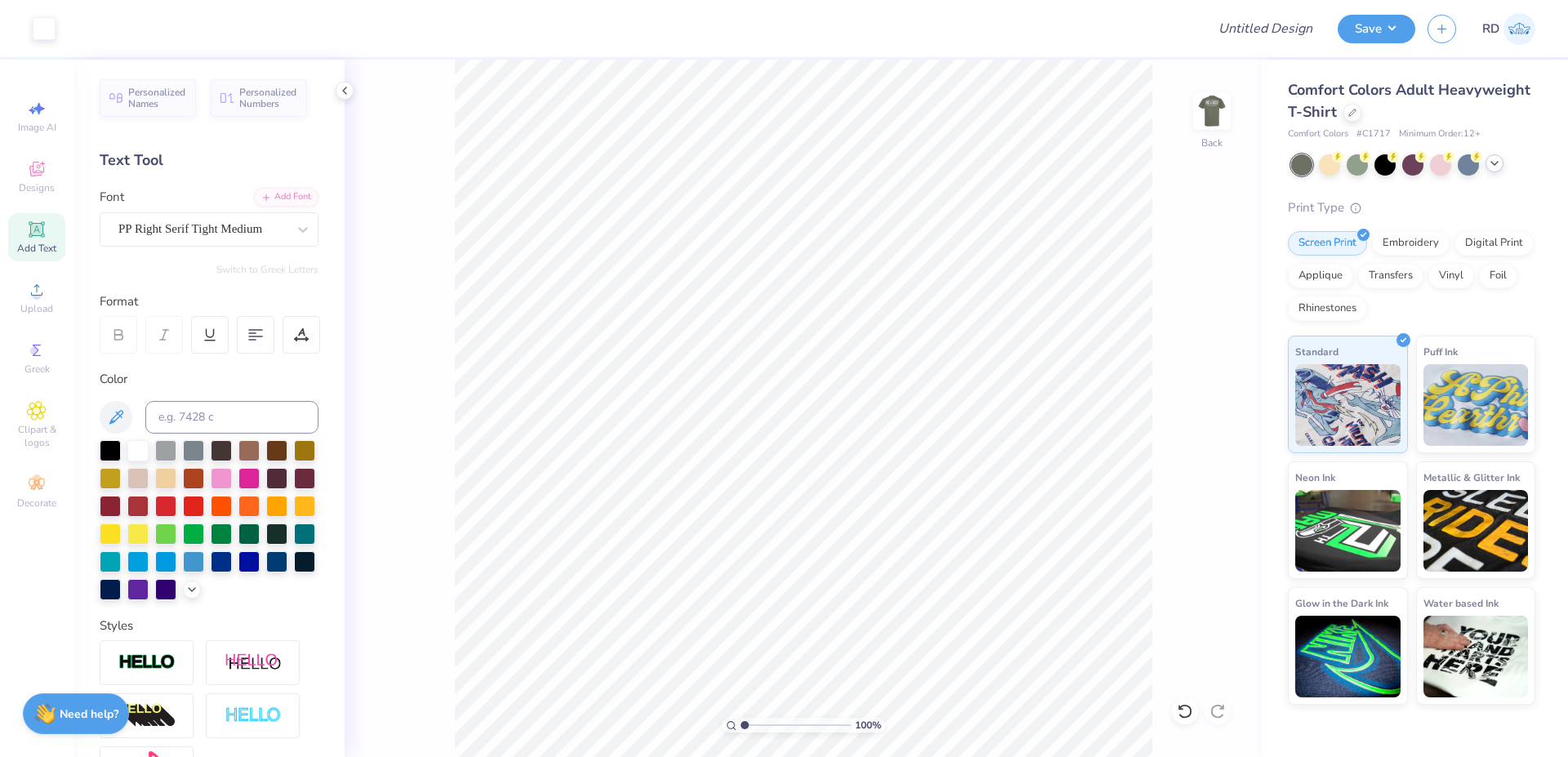
click at [741, 727] on input "range" at bounding box center [795, 724] width 110 height 14
click at [1224, 432] on icon at bounding box center [1220, 436] width 23 height 19
type input "9.60"
type input "1.14"
type input "0.72"
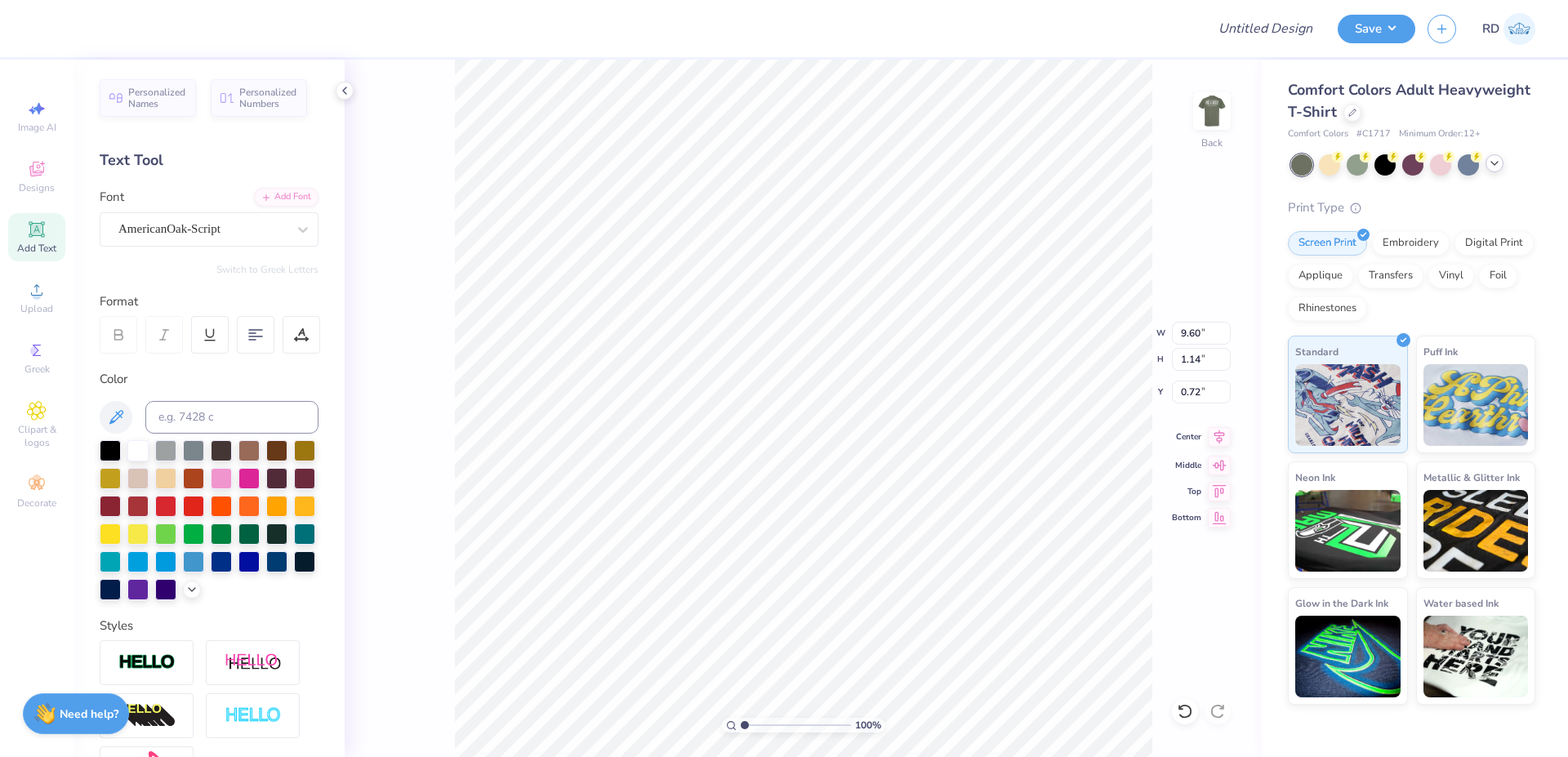
click at [1219, 437] on icon at bounding box center [1220, 436] width 23 height 19
click at [751, 723] on input "range" at bounding box center [795, 724] width 110 height 14
type input "1.63"
click at [1222, 435] on icon at bounding box center [1219, 436] width 11 height 14
type input "11.80"
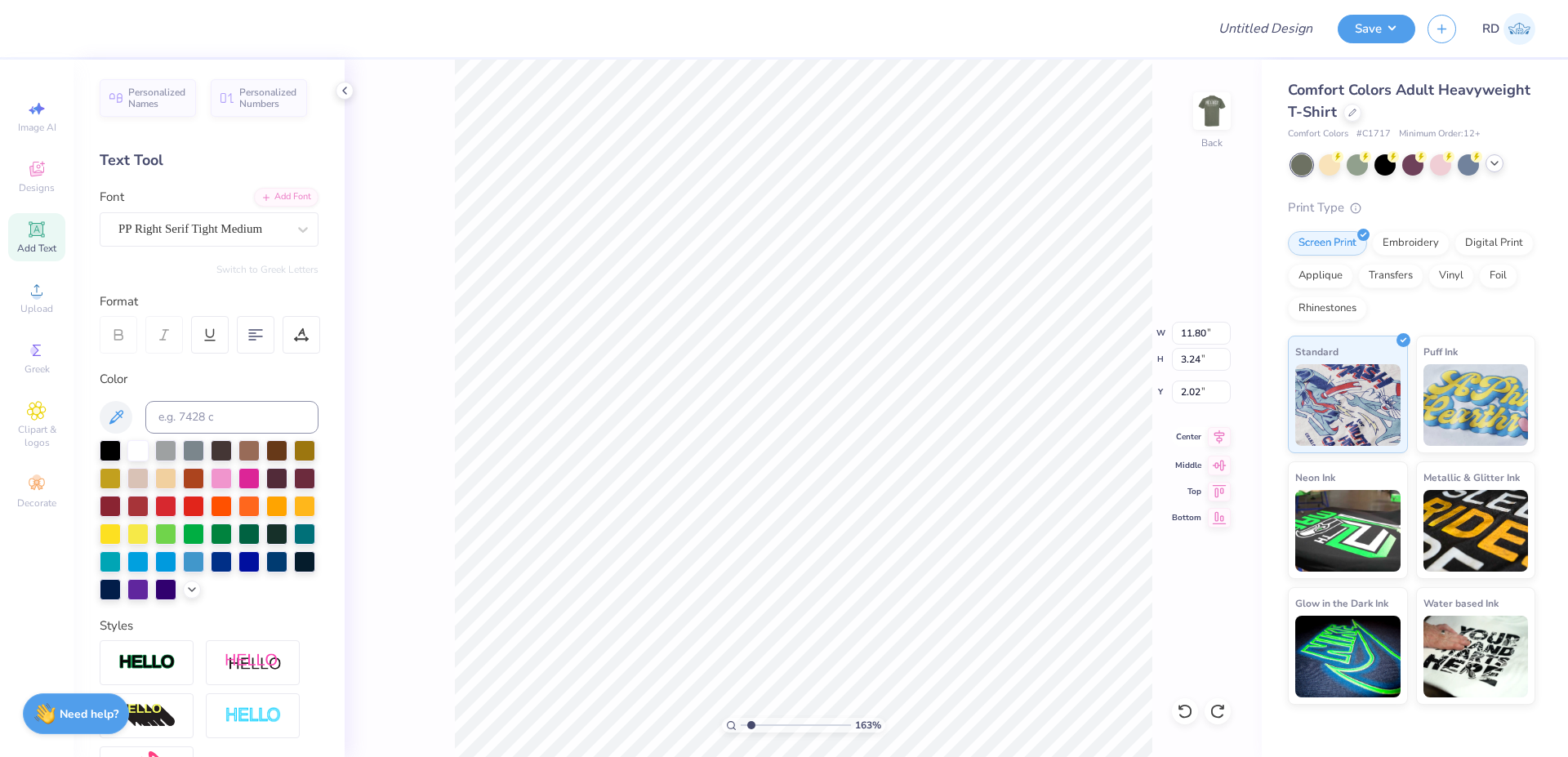
type input "3.24"
type input "2.02"
click at [1214, 439] on icon at bounding box center [1220, 436] width 23 height 19
type input "9.60"
type input "1.14"
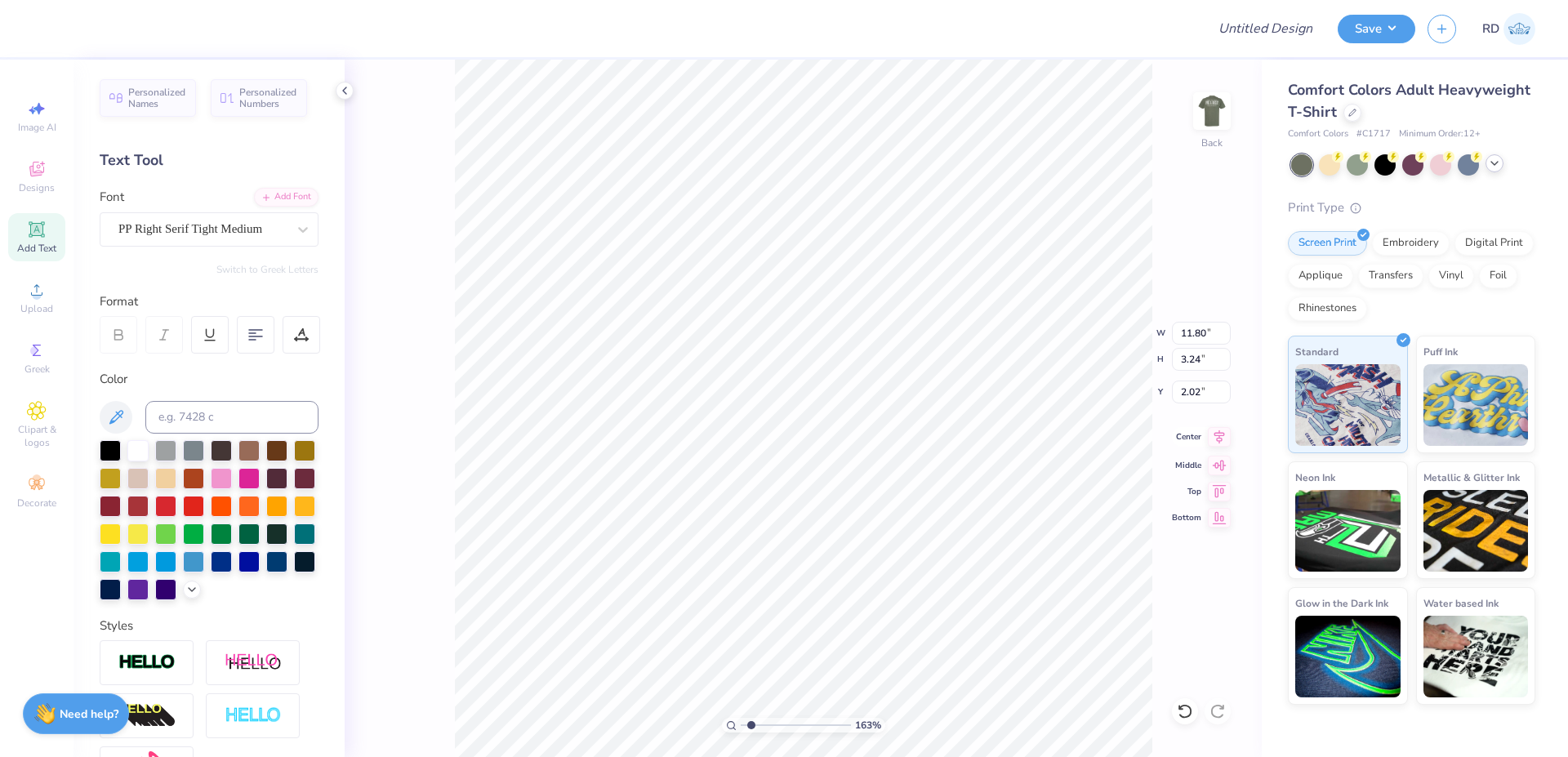
type input "0.72"
click at [1214, 441] on icon at bounding box center [1220, 436] width 23 height 19
click at [1201, 333] on input "11.80" at bounding box center [1201, 333] width 58 height 23
type input "3.50"
type input "1.59"
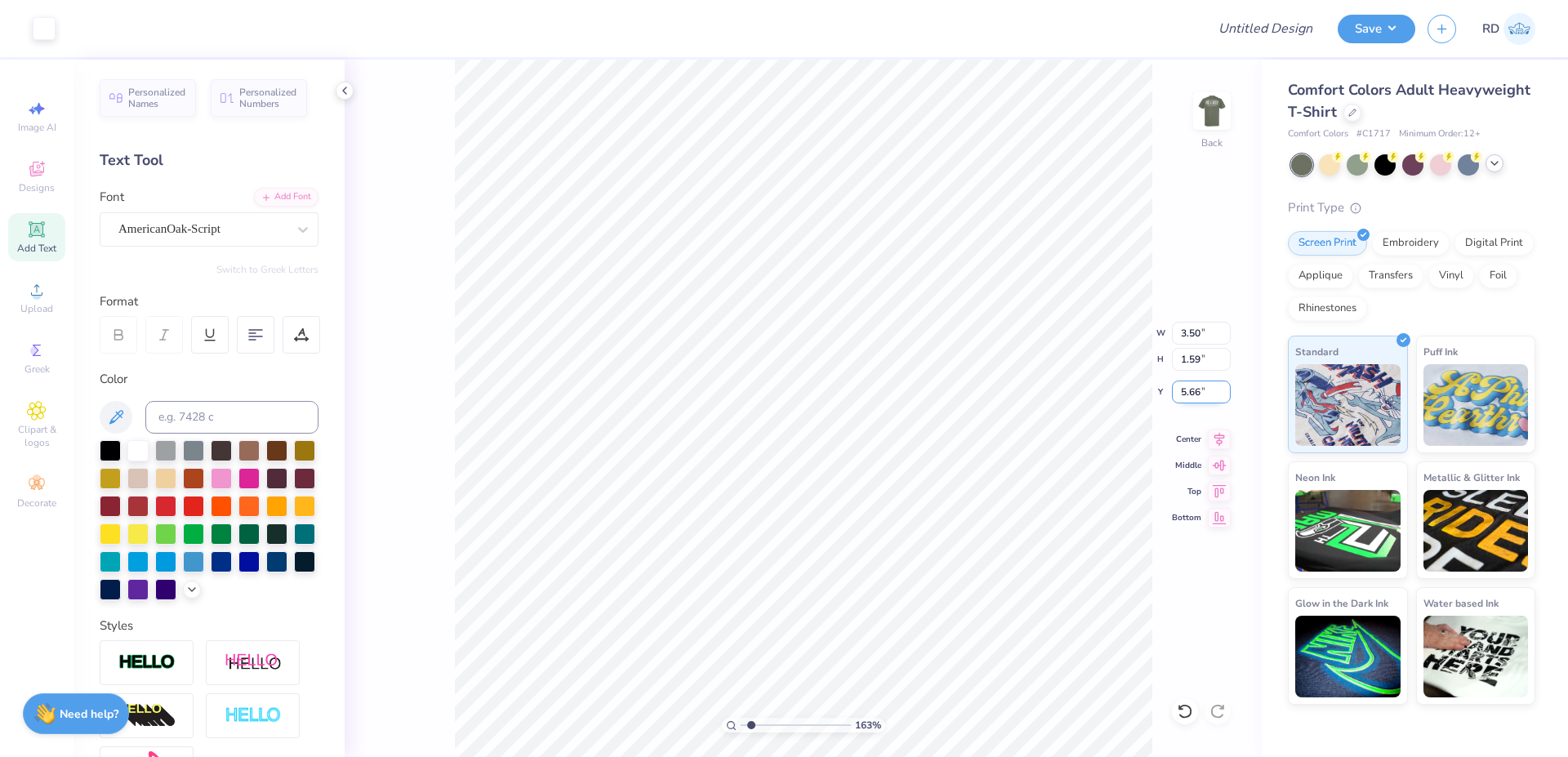
click at [1200, 394] on input "5.66" at bounding box center [1201, 392] width 58 height 23
type input "3.00"
click at [1217, 112] on img at bounding box center [1212, 111] width 65 height 65
type input "15.26"
click at [31, 304] on span "Upload" at bounding box center [36, 309] width 33 height 13
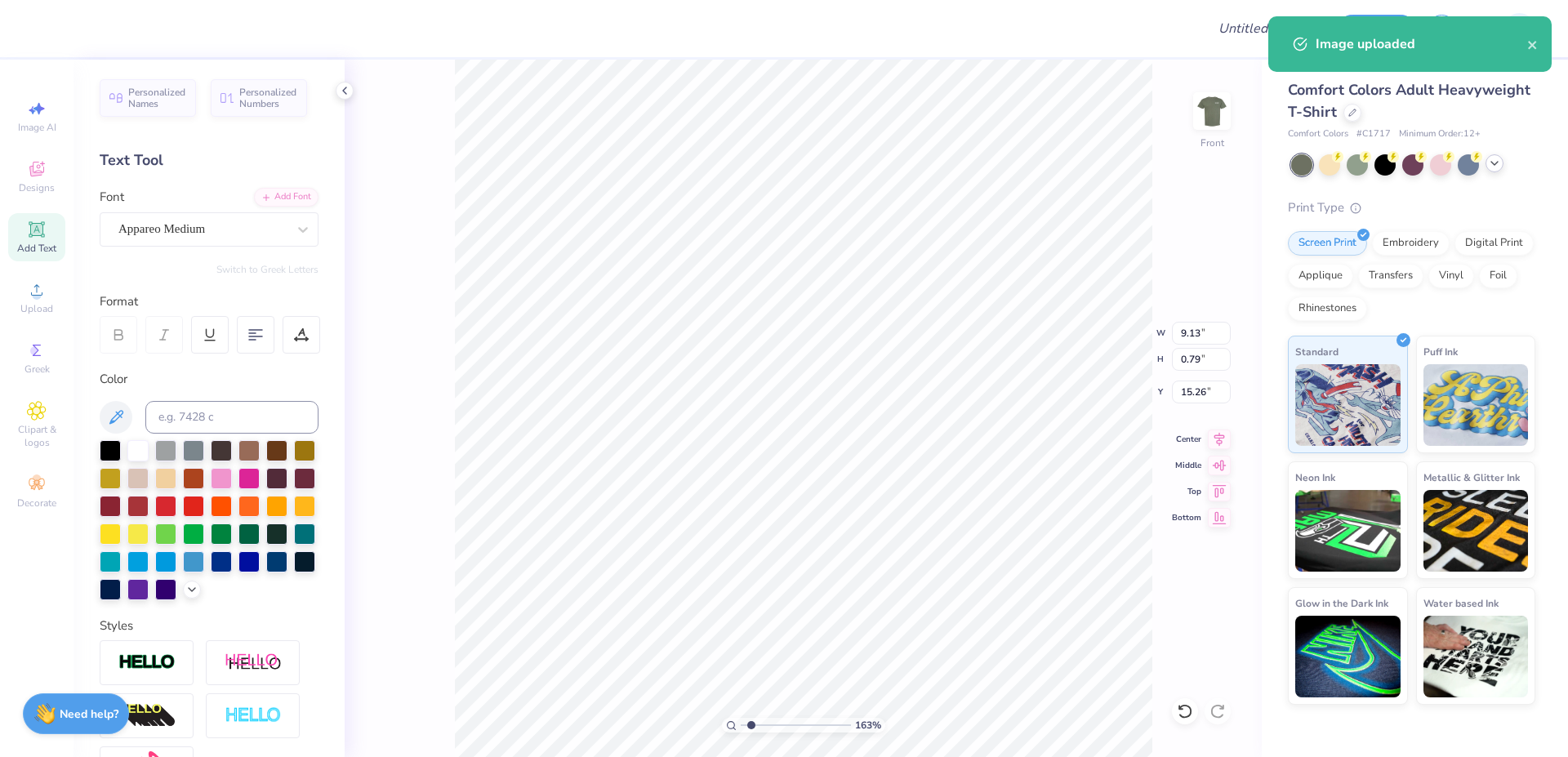
type input "14.53"
type input "9.39"
type input "9.06"
click at [1209, 332] on input "14.53" at bounding box center [1201, 333] width 58 height 23
paste input "1.29"
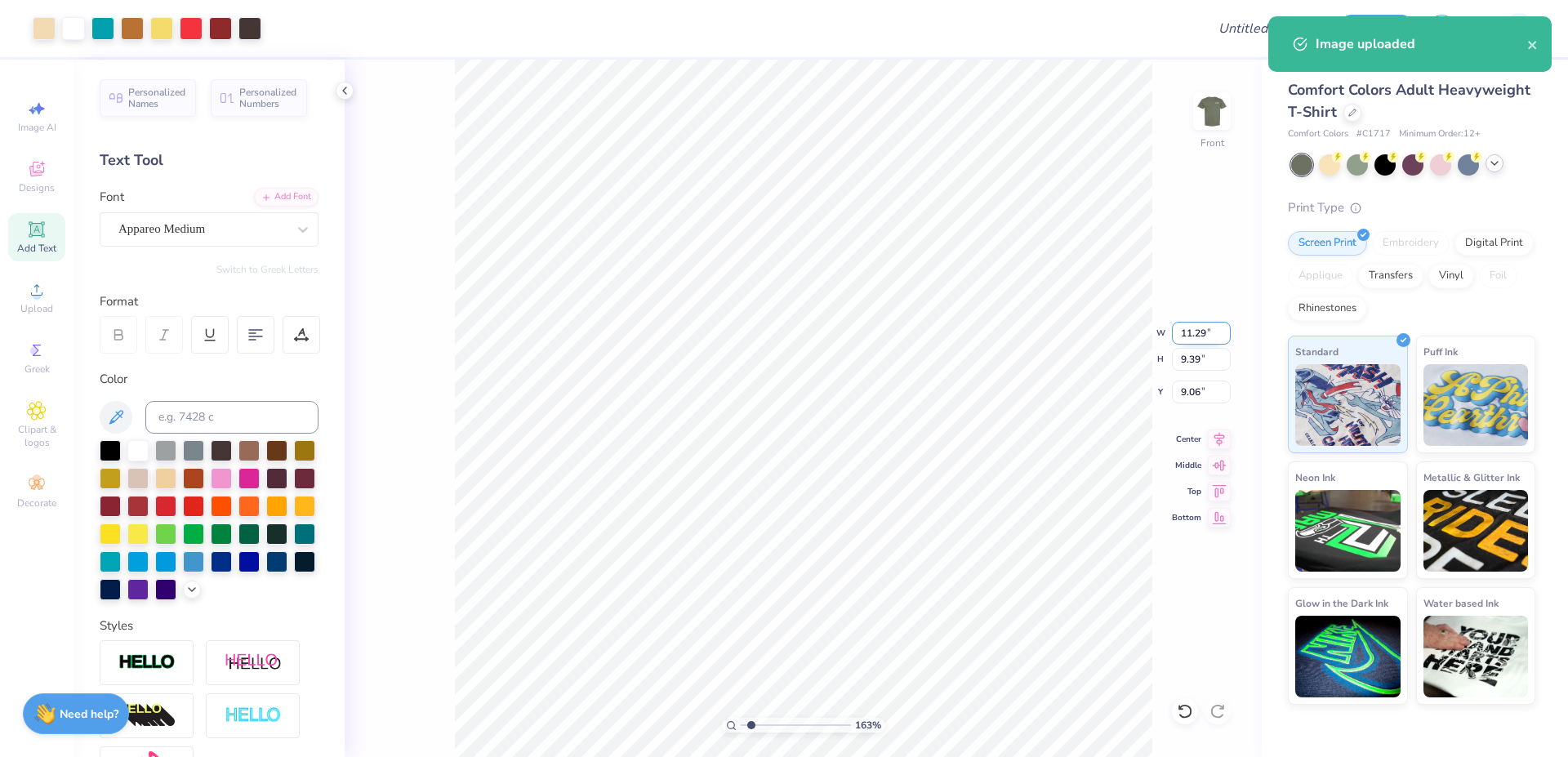
type input "11.29"
type input "7.29"
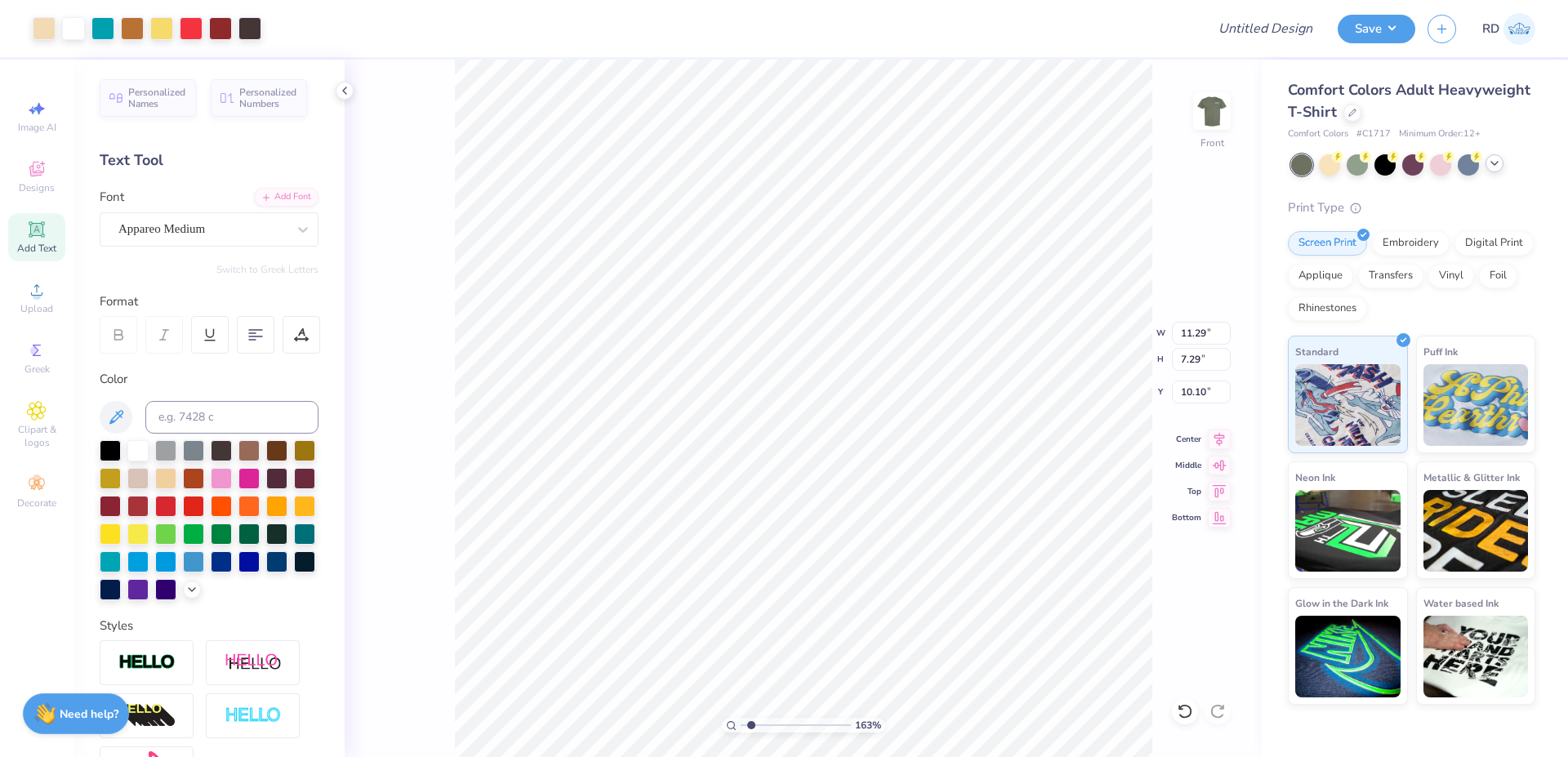
type input "6.22"
click at [1221, 437] on icon at bounding box center [1220, 436] width 23 height 19
type input "6.33"
click at [1219, 436] on icon at bounding box center [1219, 436] width 11 height 14
type input "12.00"
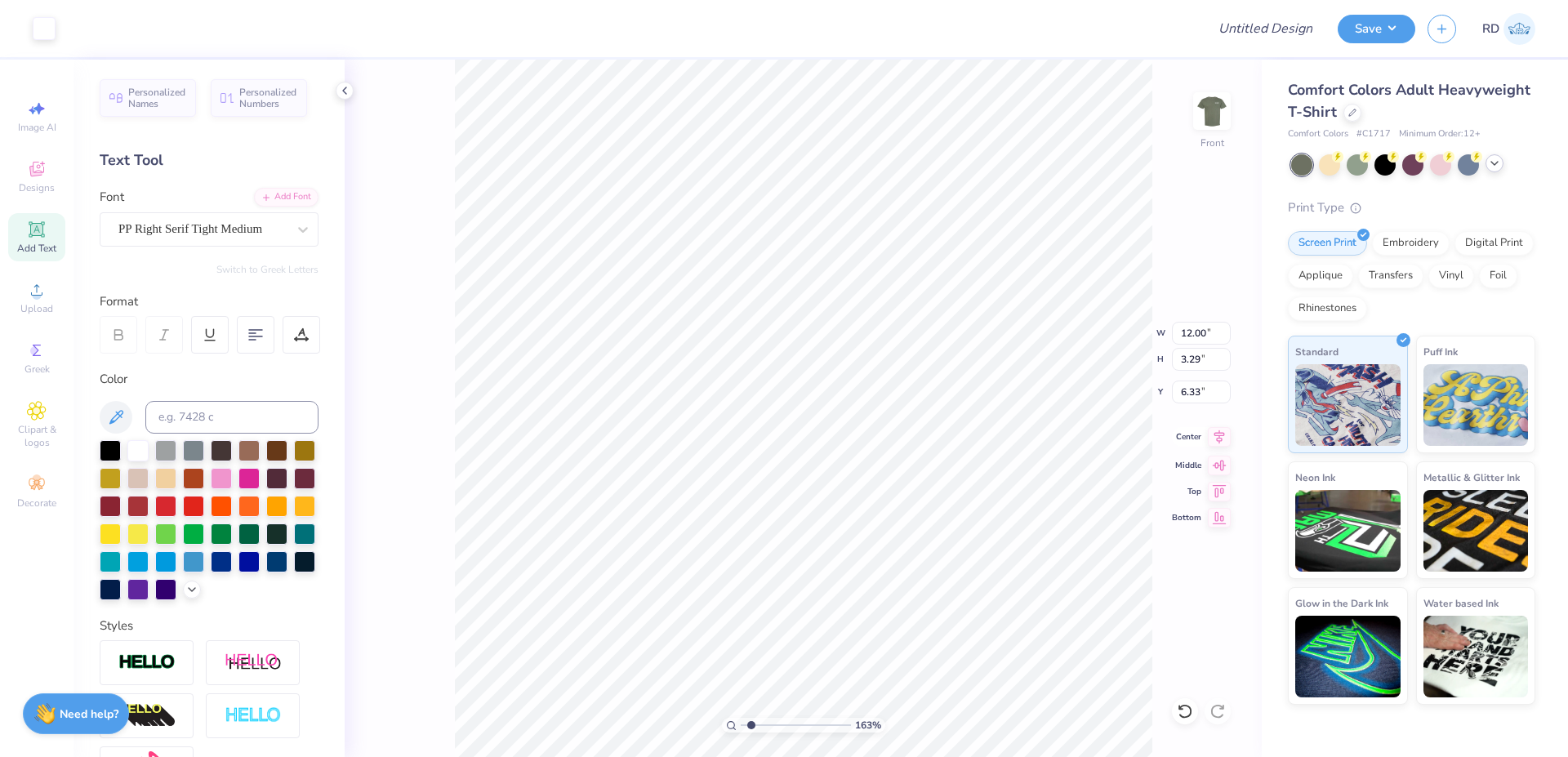
type input "3.29"
type input "4.39"
click at [1220, 432] on icon at bounding box center [1220, 436] width 23 height 19
type input "11.29"
type input "7.29"
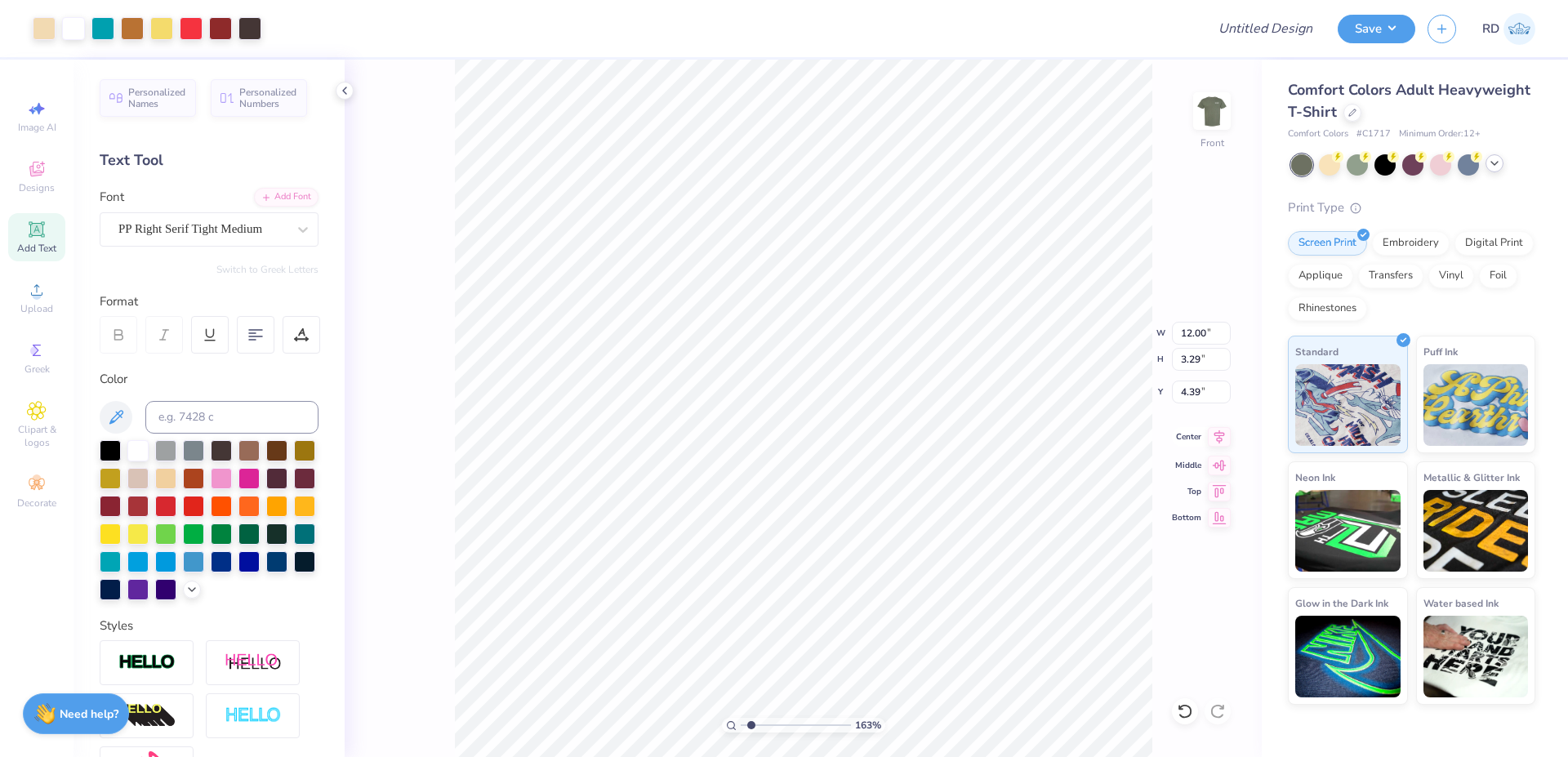
type input "6.33"
type input "12.00"
type input "3.29"
type input "4.39"
click at [190, 414] on input at bounding box center [232, 417] width 173 height 33
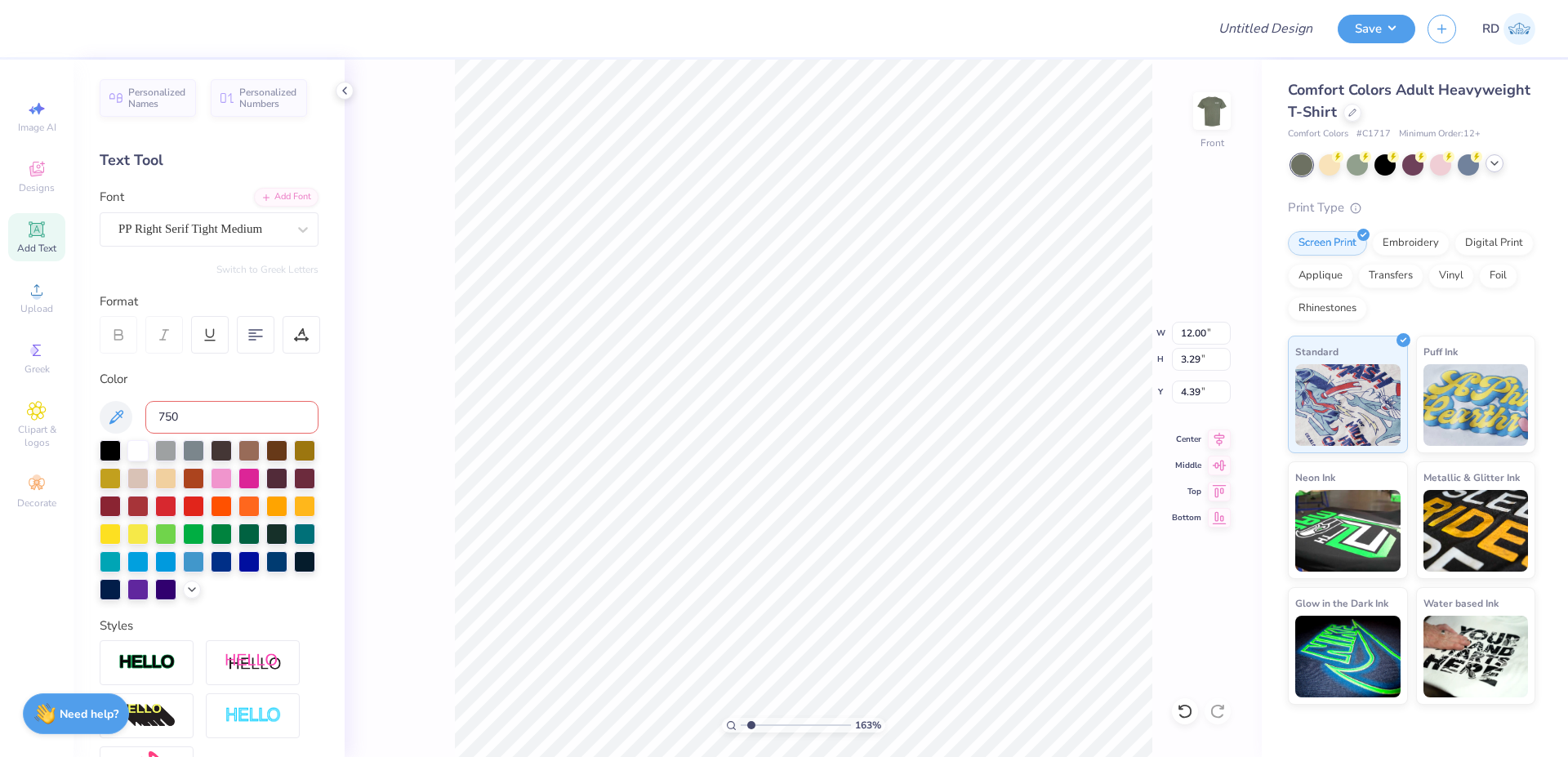
type input "7506"
type input "9.76"
type input "1.16"
type input "3.00"
type input "4.02"
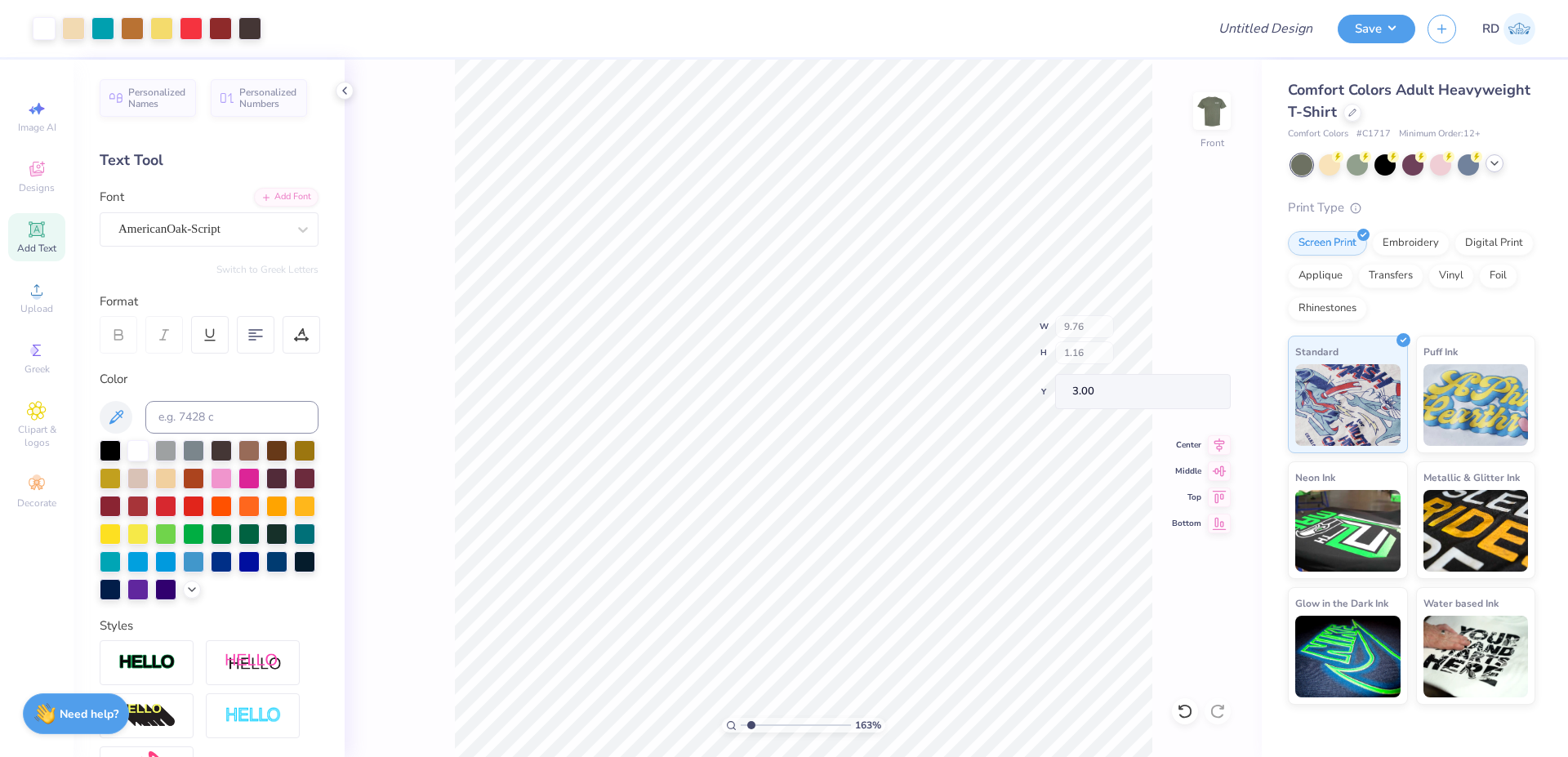
click at [778, 724] on input "range" at bounding box center [795, 724] width 110 height 14
type input "3.07"
click at [755, 724] on input "range" at bounding box center [795, 724] width 110 height 14
type input "1.93"
type input "9.13"
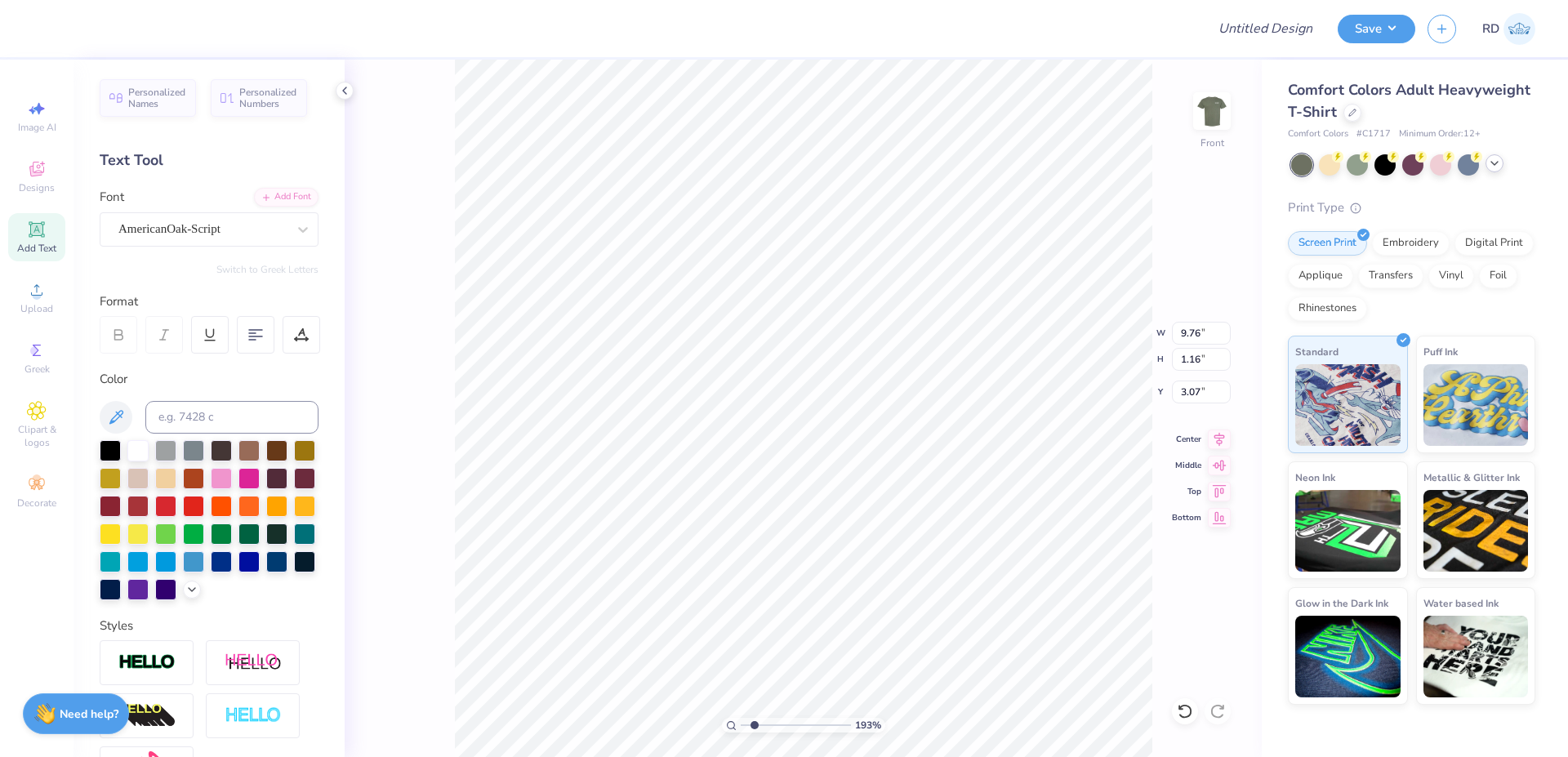
type input "0.79"
type input "14.24"
type textarea "PHILANTHROPY 2025"
click at [1174, 342] on input "9.13" at bounding box center [1201, 333] width 58 height 23
click at [1187, 332] on input "9.13" at bounding box center [1201, 333] width 58 height 23
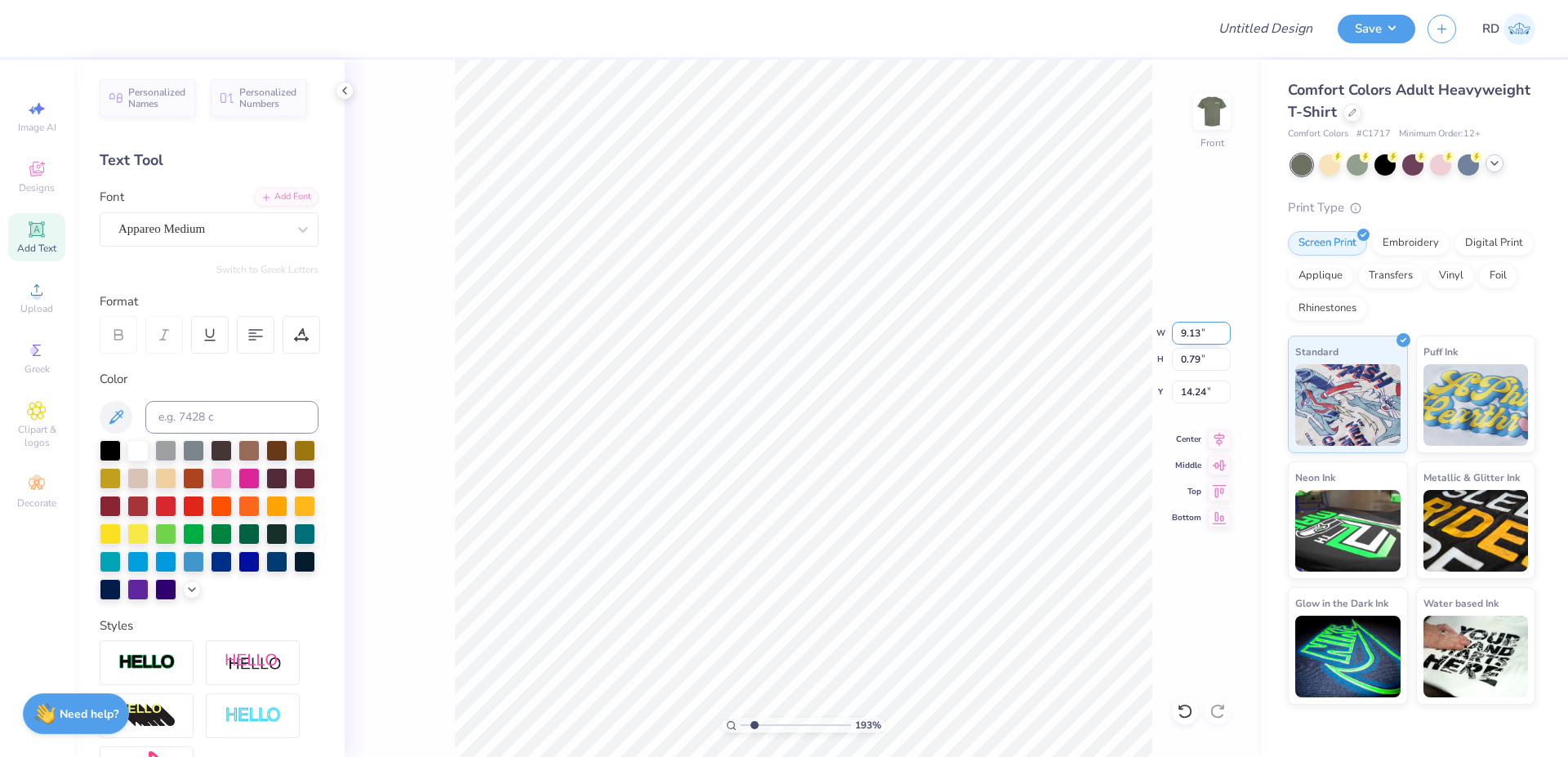
type input "11.69"
type input "0.80"
paste input "9.13"
type input "9.13"
type input "0.62"
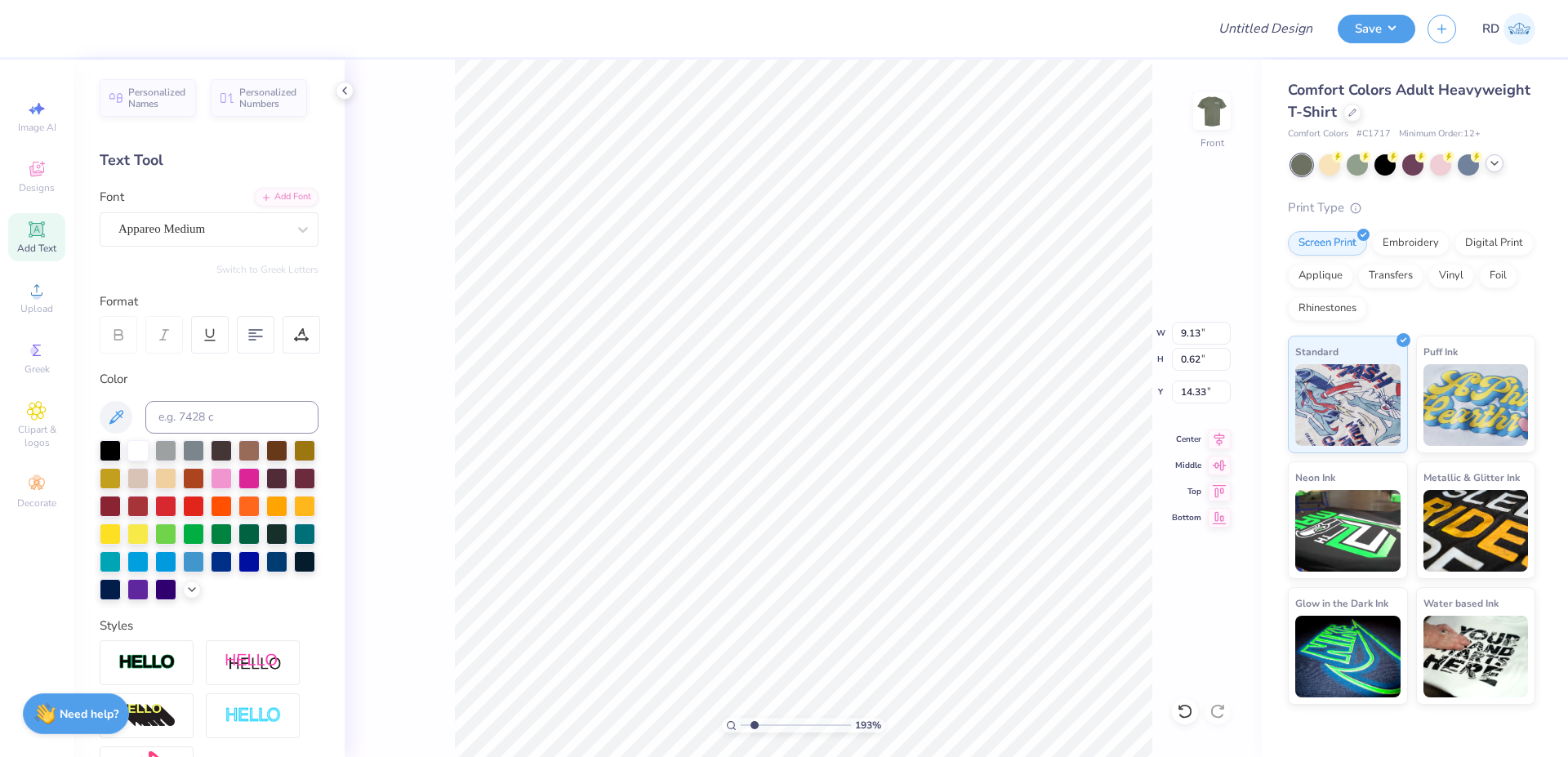
type input "13.92"
click at [1219, 438] on icon at bounding box center [1219, 436] width 11 height 14
type input "1"
click at [740, 727] on input "range" at bounding box center [795, 724] width 110 height 14
click at [1194, 387] on input "3.07" at bounding box center [1201, 392] width 58 height 23
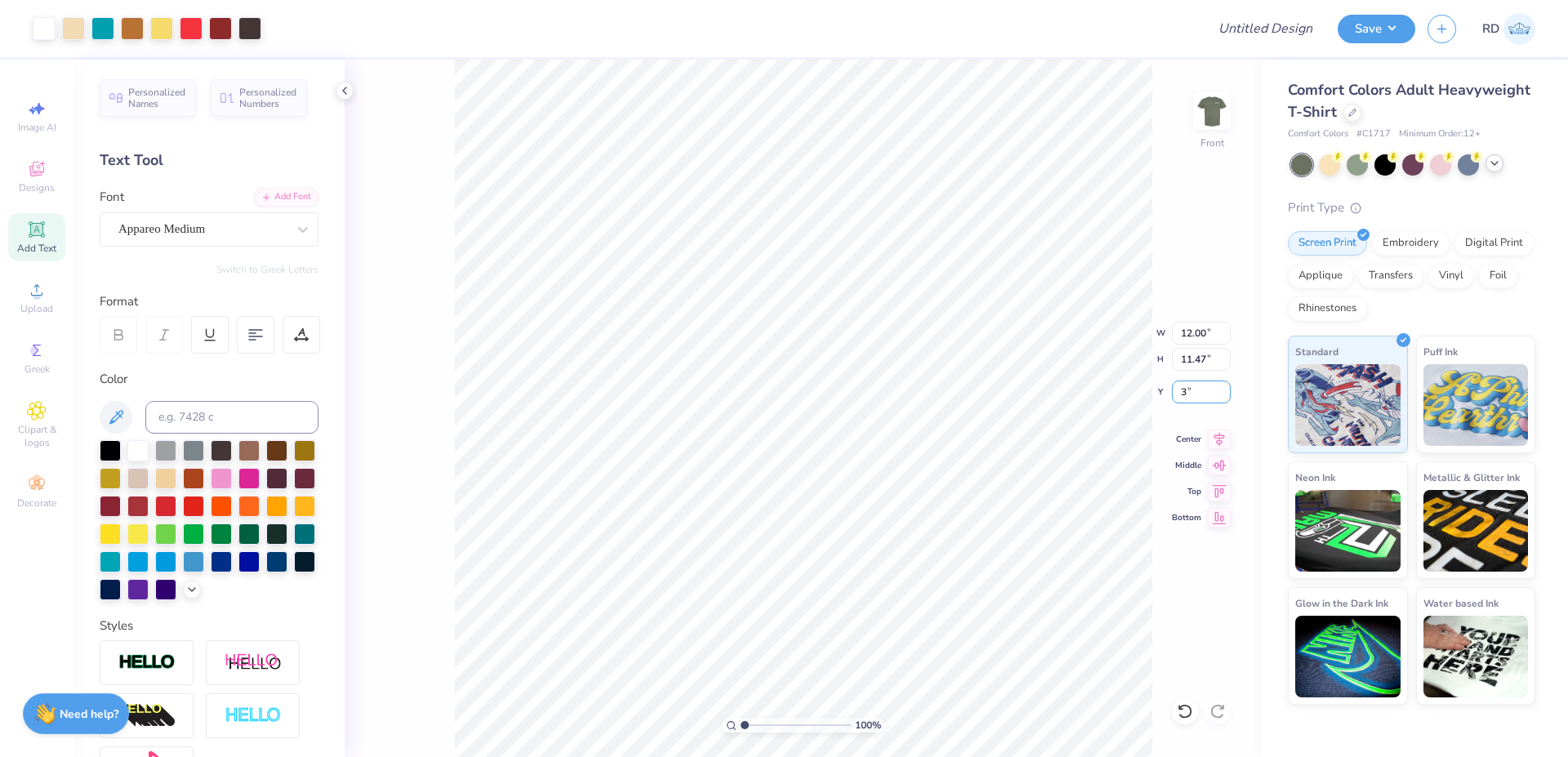
type input "3.00"
click at [1214, 437] on icon at bounding box center [1220, 436] width 23 height 19
click at [767, 723] on input "range" at bounding box center [795, 724] width 110 height 14
drag, startPoint x: 763, startPoint y: 725, endPoint x: 748, endPoint y: 726, distance: 15.0
click at [748, 726] on input "range" at bounding box center [795, 724] width 110 height 14
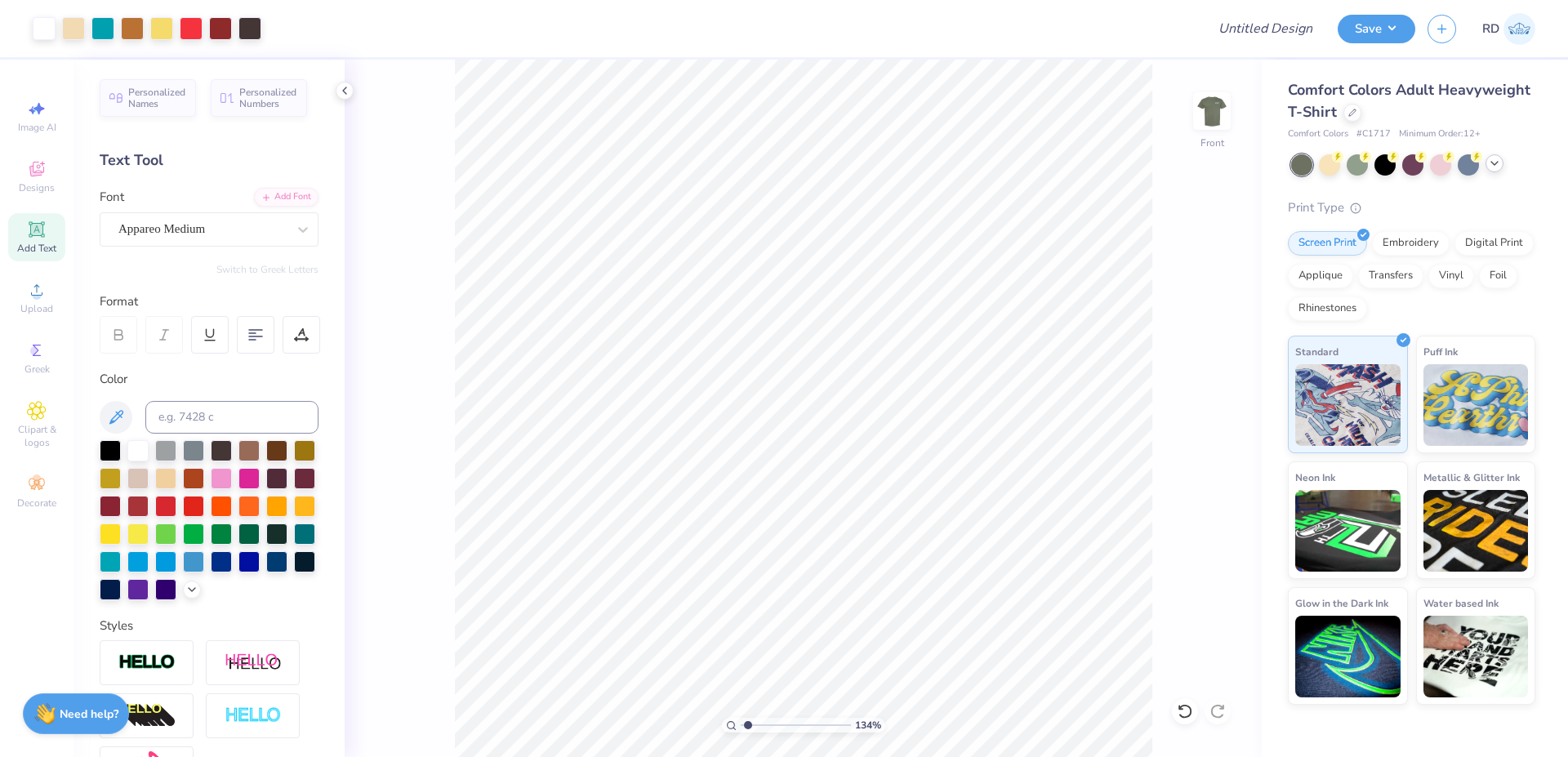
type input "1.34"
click at [1308, 28] on input "Design Title" at bounding box center [1245, 29] width 160 height 33
paste input "FPS240009"
type input "FPS240009"
click at [1375, 25] on button "Save" at bounding box center [1376, 27] width 77 height 29
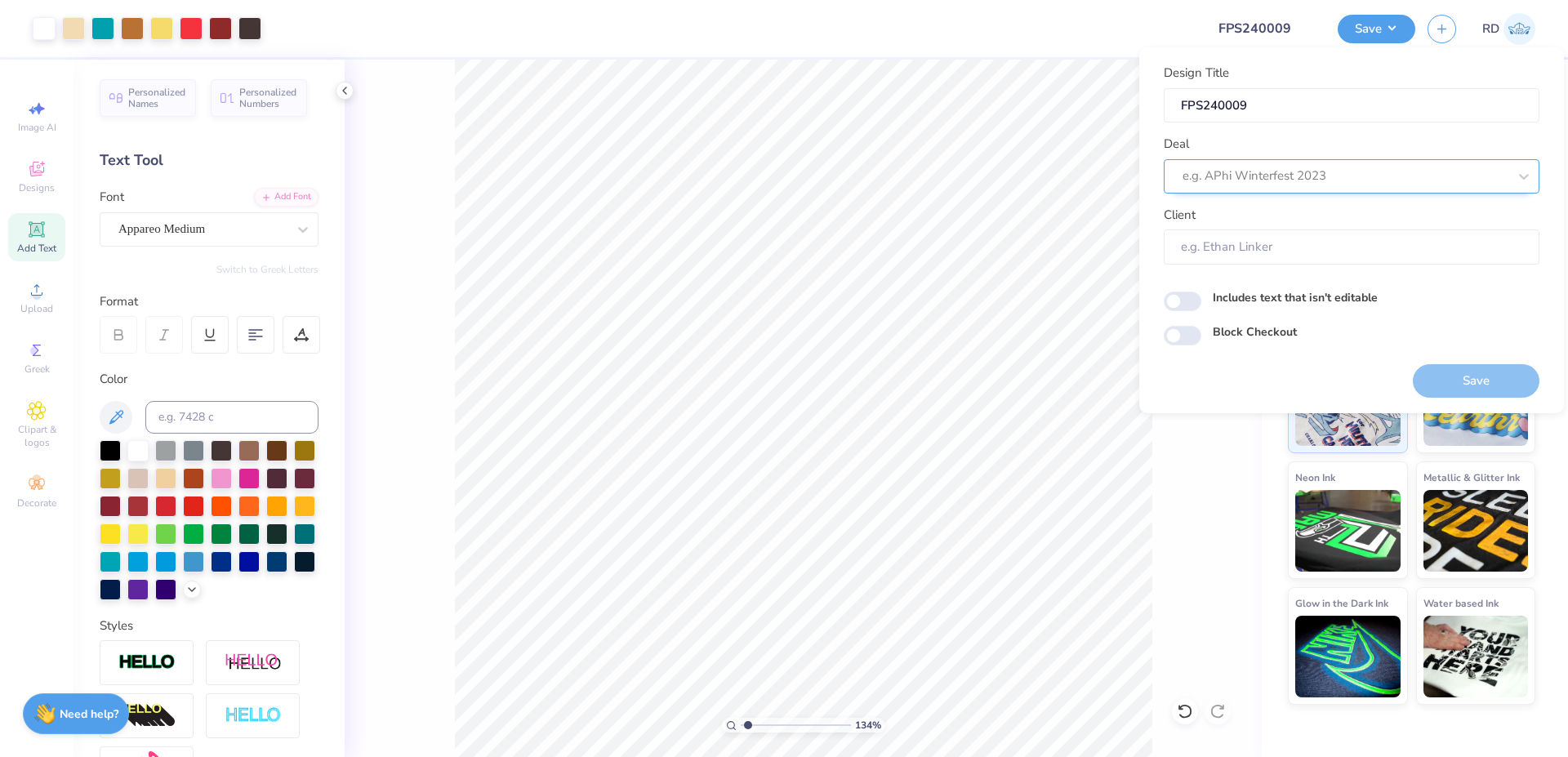
click at [1314, 169] on div at bounding box center [1345, 175] width 325 height 22
click at [1291, 217] on div "Design Tool Gallery" at bounding box center [1351, 220] width 363 height 27
type input "gallery"
type input "Design Tool Gallery User"
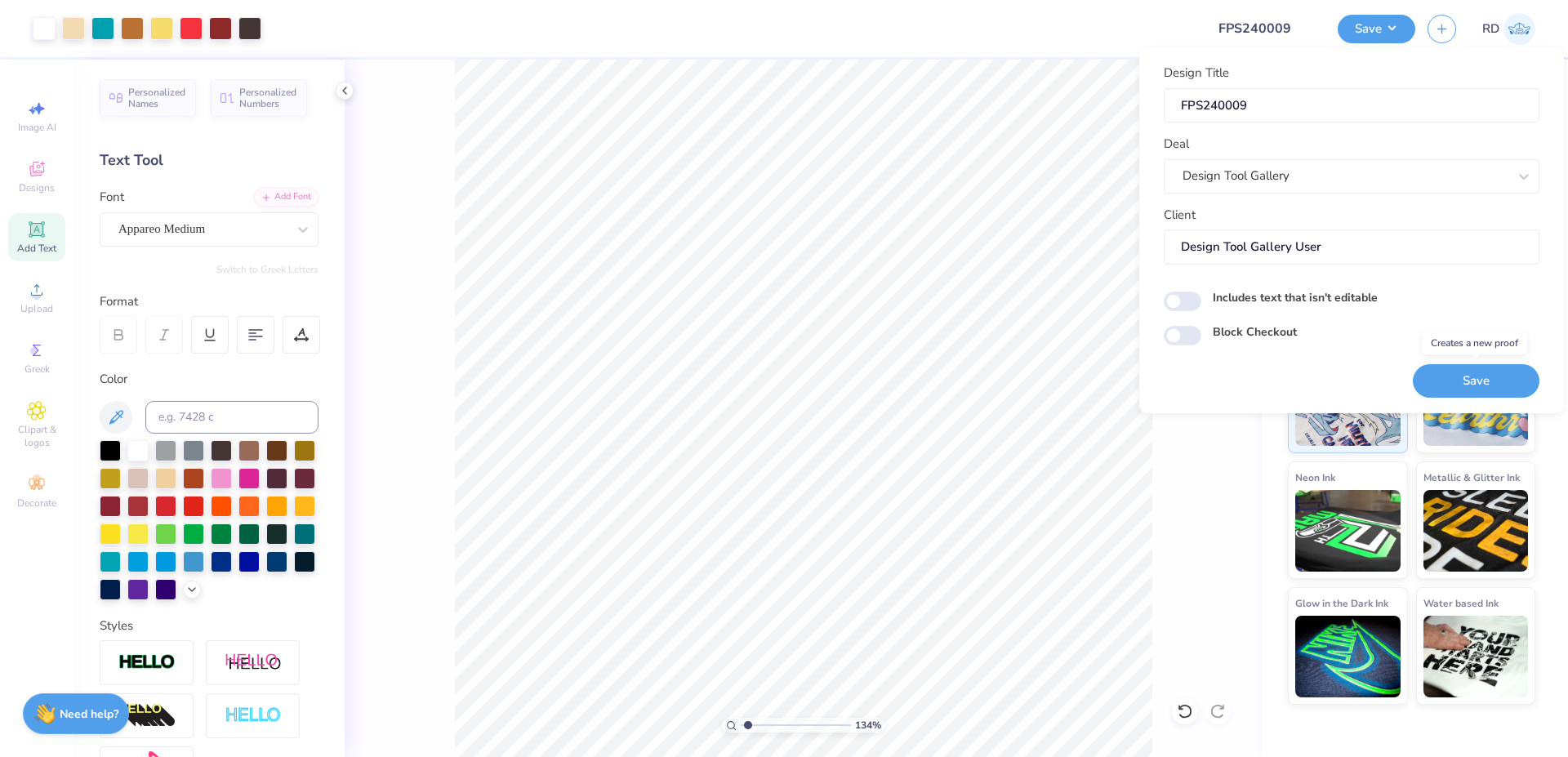
click at [1444, 390] on button "Save" at bounding box center [1476, 381] width 126 height 33
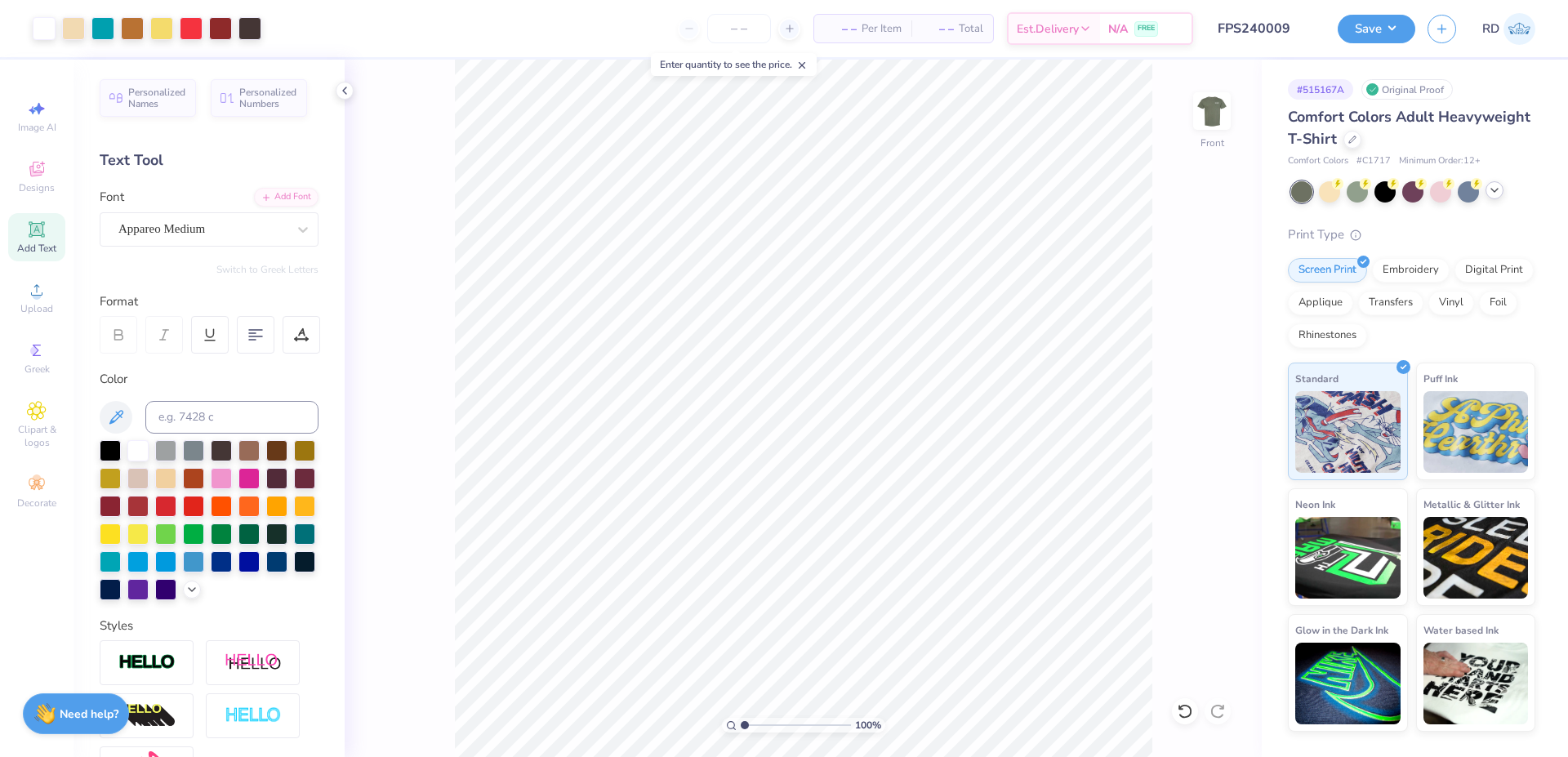
drag, startPoint x: 744, startPoint y: 725, endPoint x: 698, endPoint y: 726, distance: 46.0
type input "1"
click at [740, 726] on input "range" at bounding box center [795, 724] width 110 height 14
click at [1386, 26] on button "Save" at bounding box center [1376, 27] width 77 height 29
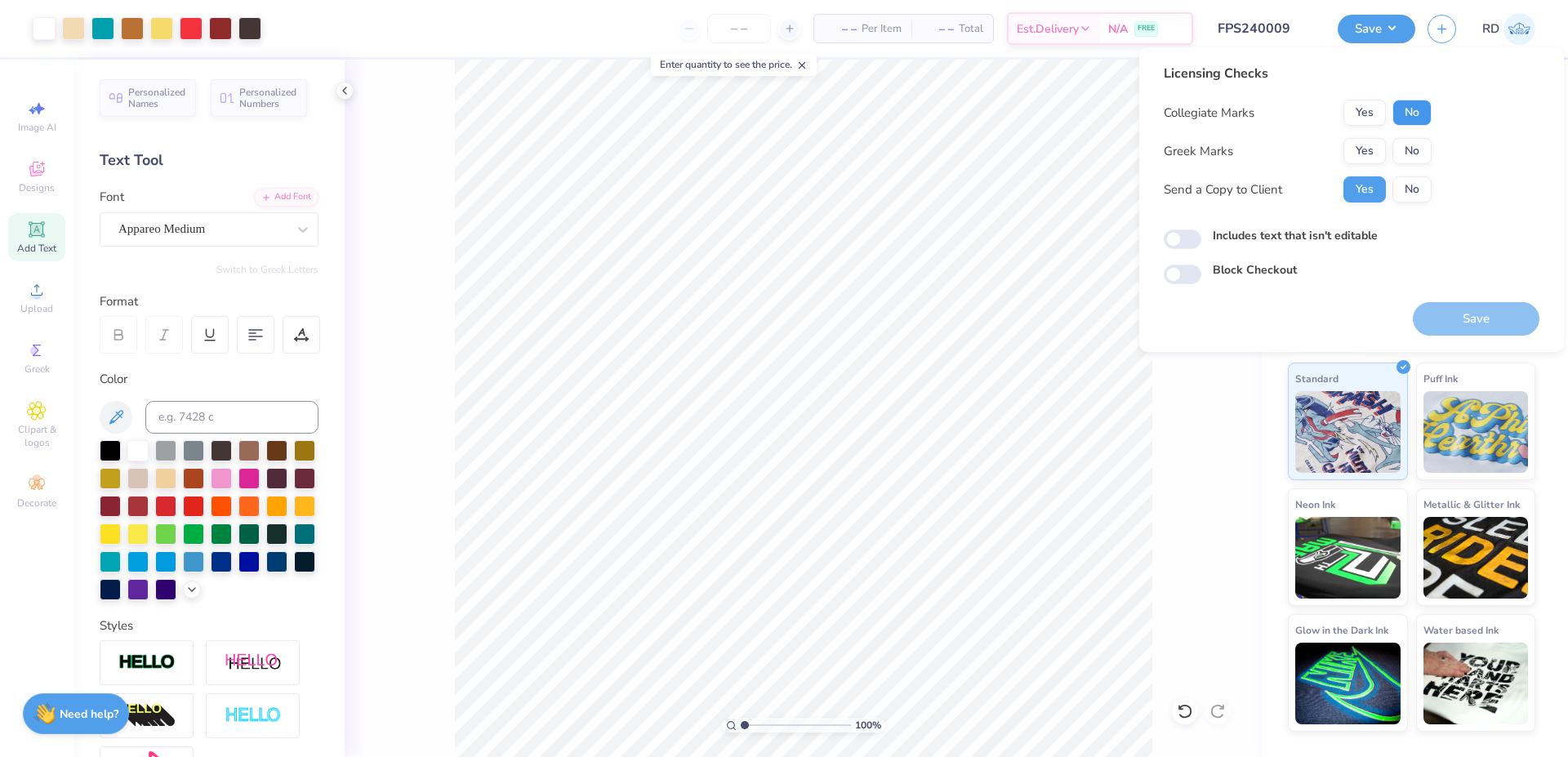
click at [1425, 103] on button "No" at bounding box center [1411, 112] width 39 height 26
click at [1376, 148] on button "Yes" at bounding box center [1364, 150] width 42 height 26
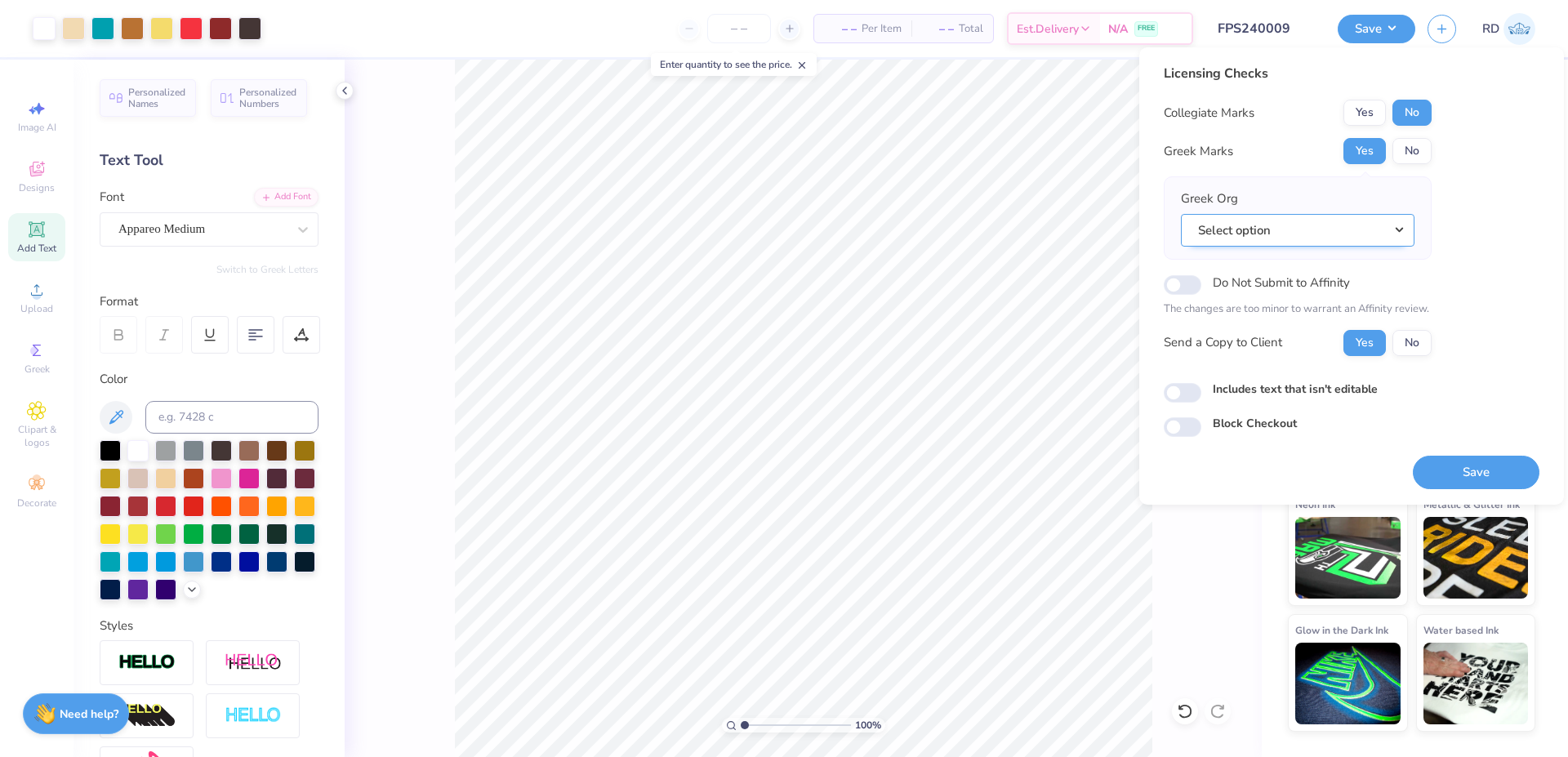
click at [1302, 235] on button "Select option" at bounding box center [1297, 231] width 233 height 33
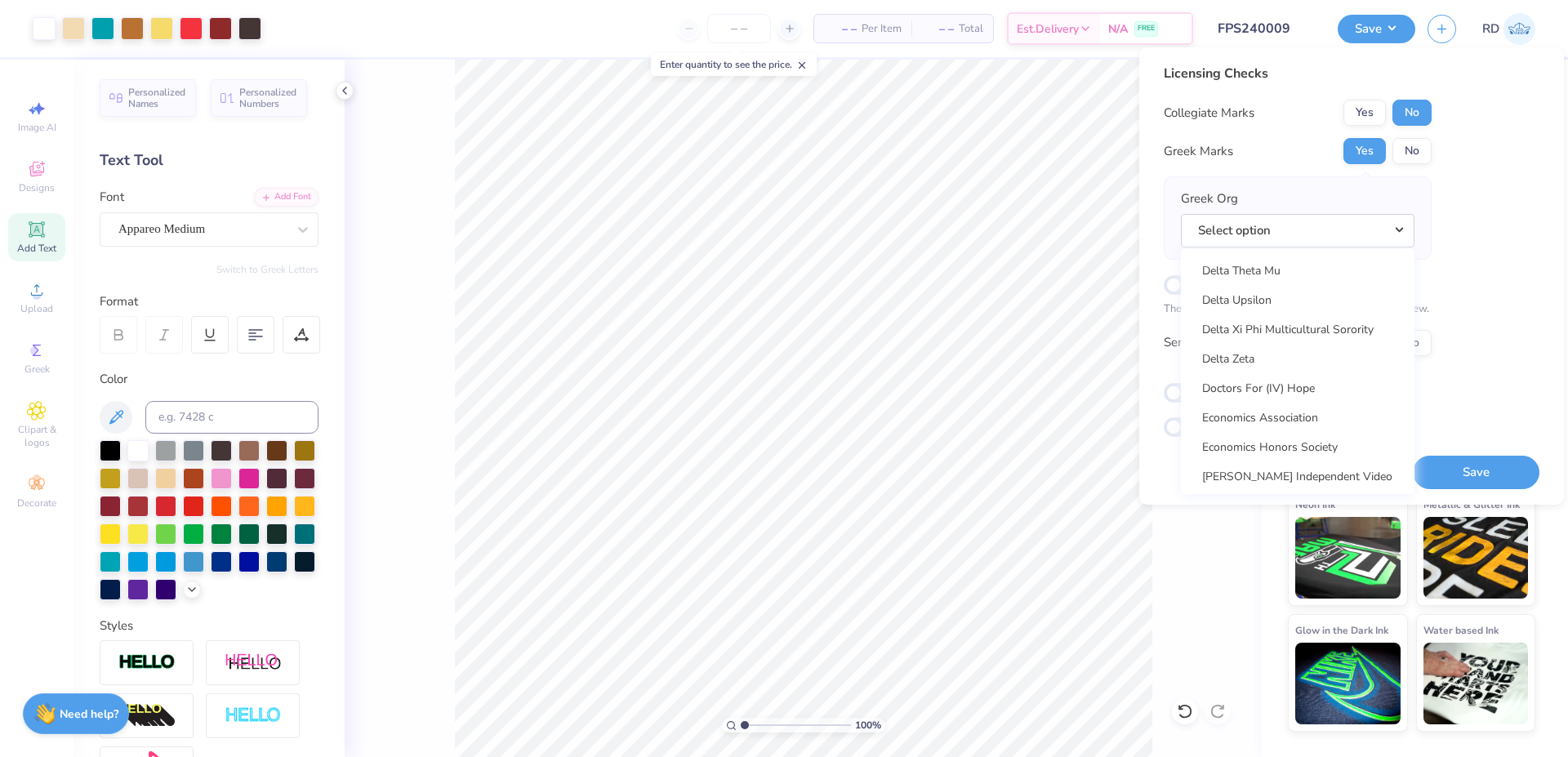
scroll to position [4156, 0]
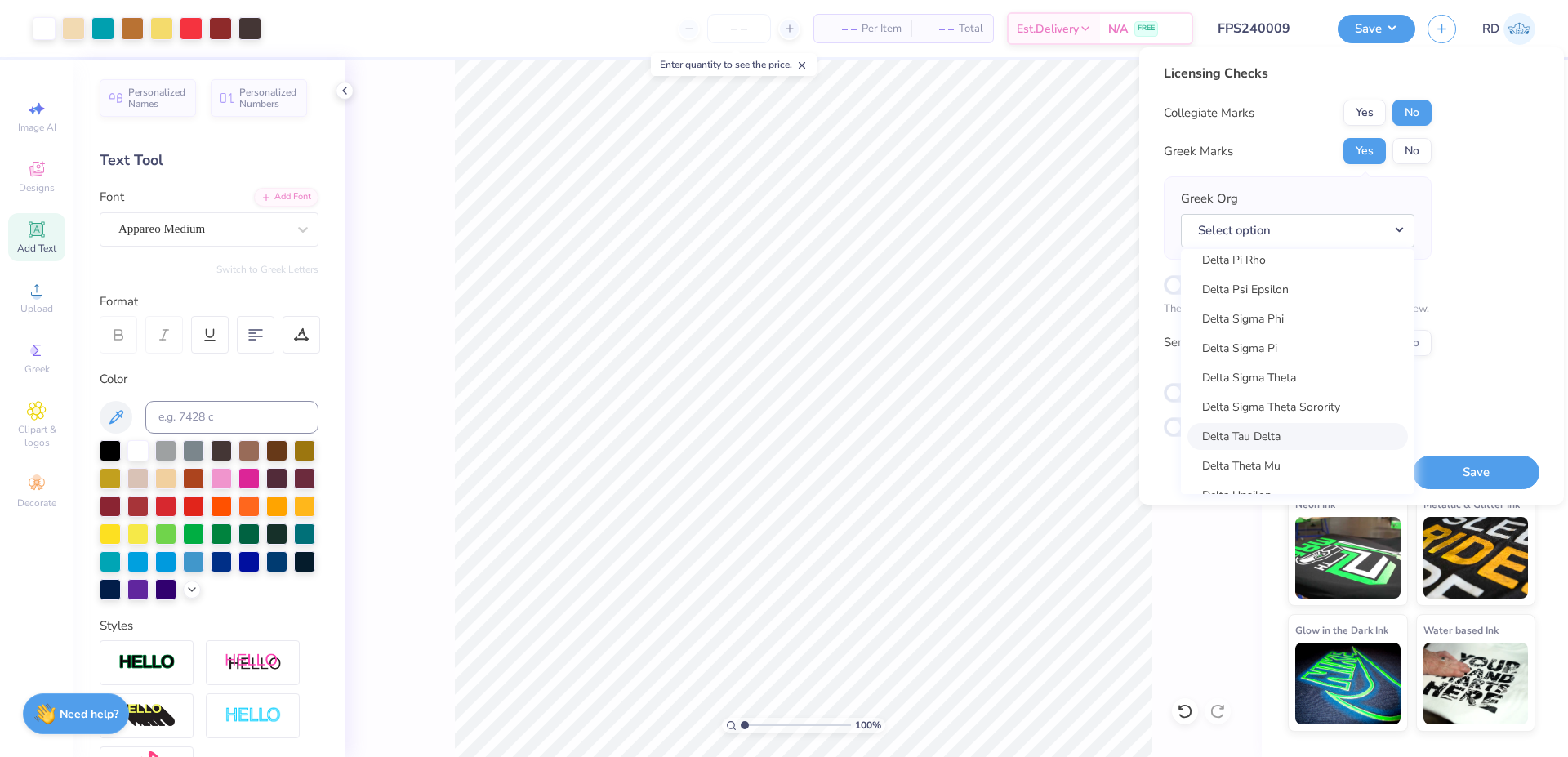
click at [1288, 434] on link "Delta Tau Delta" at bounding box center [1297, 436] width 220 height 27
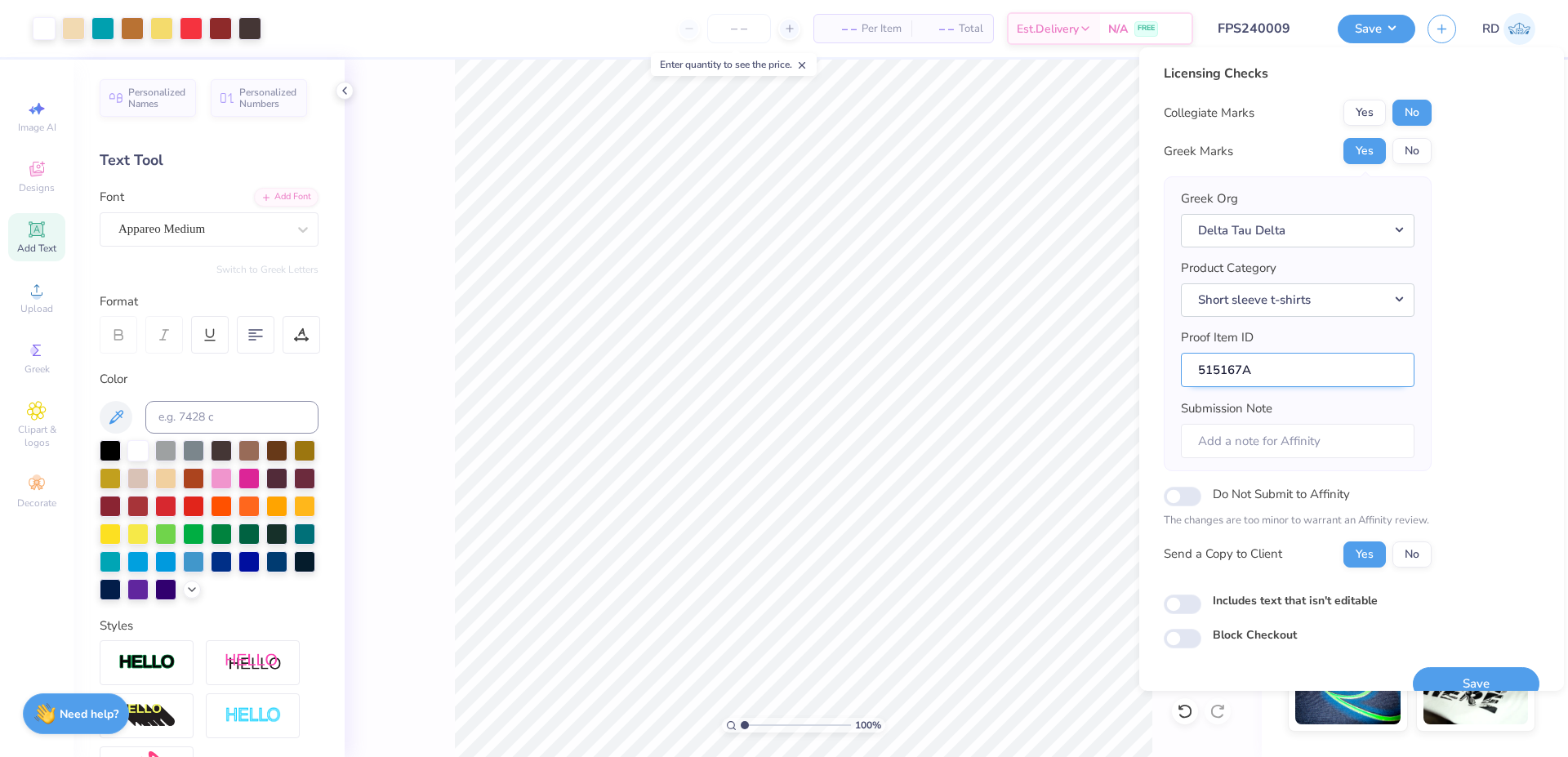
drag, startPoint x: 1241, startPoint y: 366, endPoint x: 1086, endPoint y: 366, distance: 155.0
click at [1181, 366] on input "515167A" at bounding box center [1297, 370] width 233 height 35
click at [1454, 671] on button "Save" at bounding box center [1476, 683] width 126 height 33
